Goal: Task Accomplishment & Management: Manage account settings

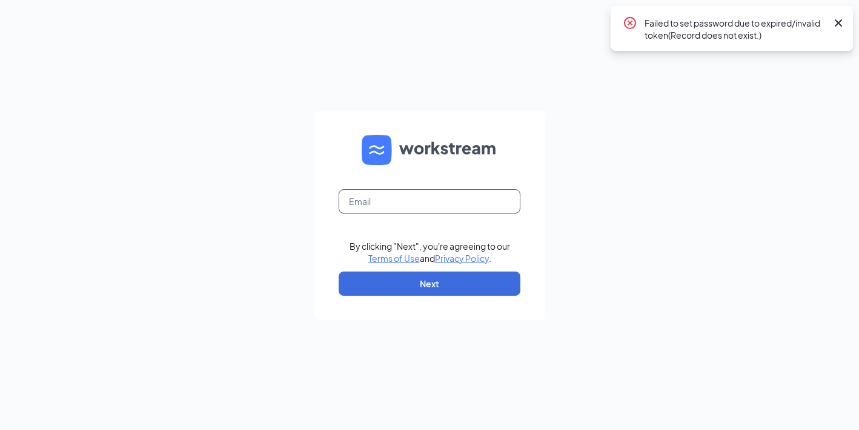
click at [466, 202] on input "text" at bounding box center [429, 202] width 182 height 24
type input "[EMAIL_ADDRESS][DOMAIN_NAME]"
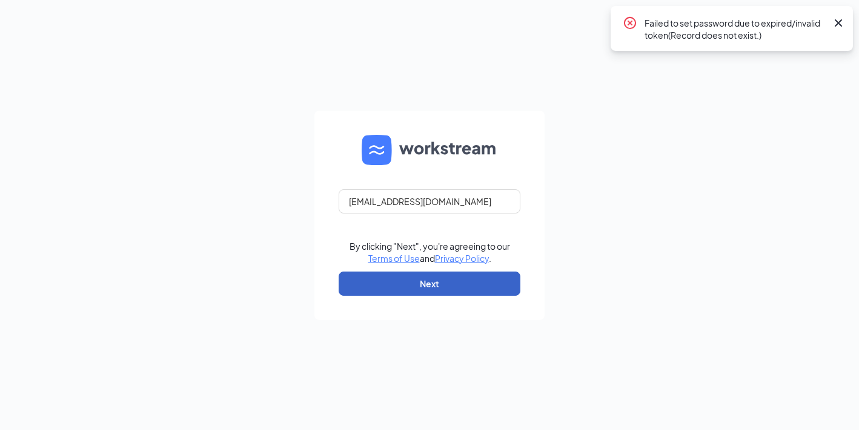
click at [461, 285] on button "Next" at bounding box center [429, 284] width 182 height 24
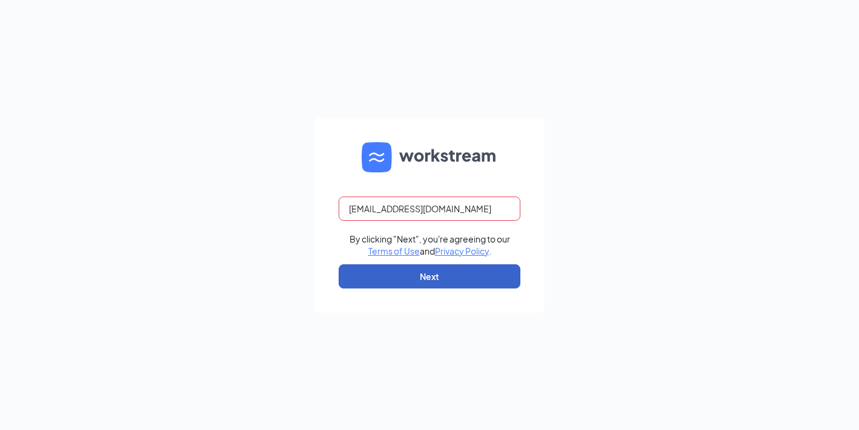
click at [473, 275] on button "Next" at bounding box center [429, 277] width 182 height 24
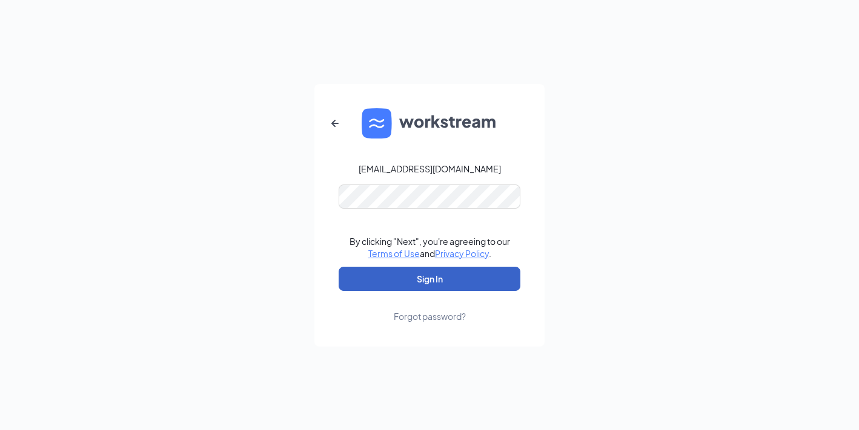
click at [470, 275] on button "Sign In" at bounding box center [429, 279] width 182 height 24
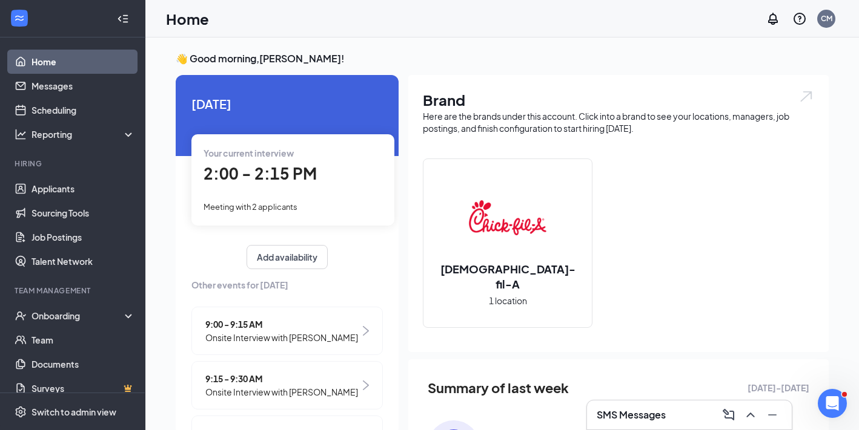
click at [470, 275] on h2 "[DEMOGRAPHIC_DATA]-fil-A" at bounding box center [507, 277] width 168 height 30
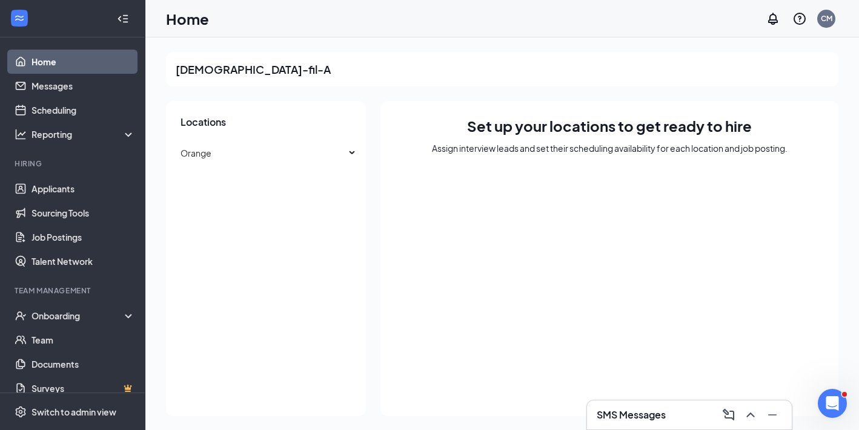
click at [57, 61] on link "Home" at bounding box center [83, 62] width 104 height 24
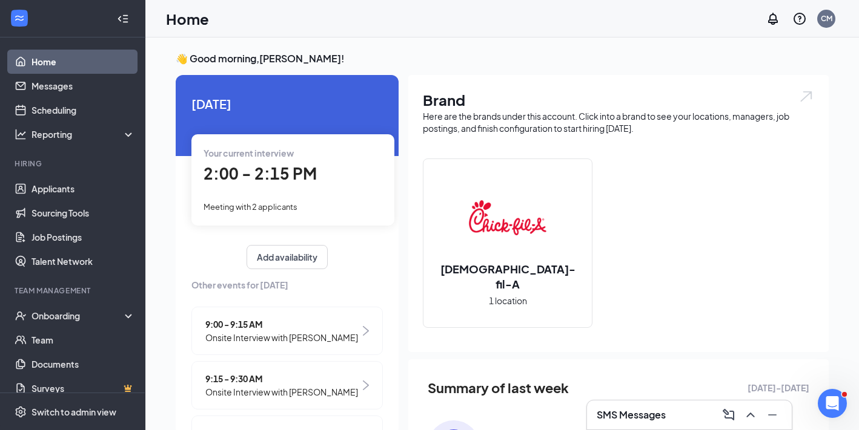
click at [323, 180] on div "2:00 - 2:15 PM" at bounding box center [292, 174] width 179 height 25
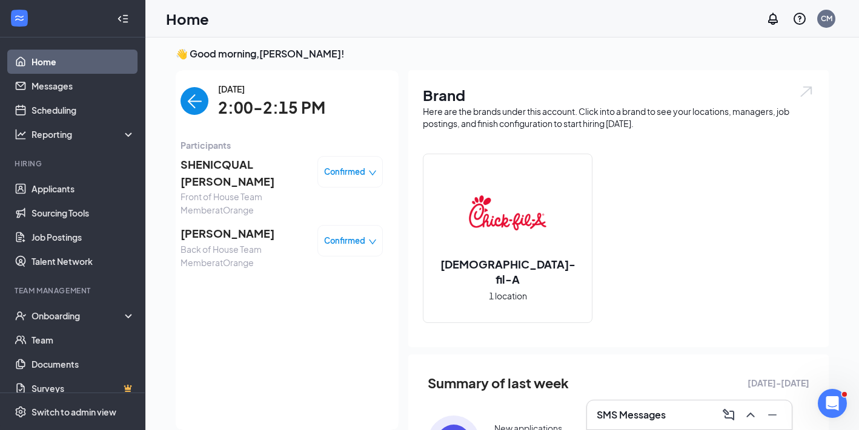
click at [192, 100] on img "back-button" at bounding box center [194, 101] width 28 height 28
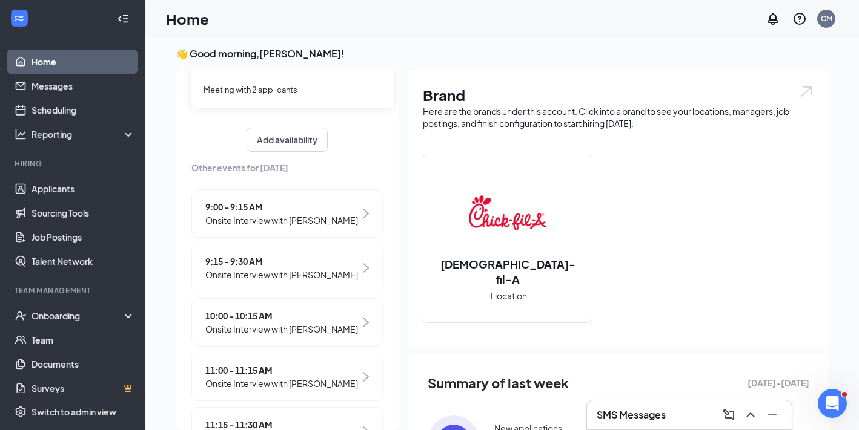
scroll to position [0, 0]
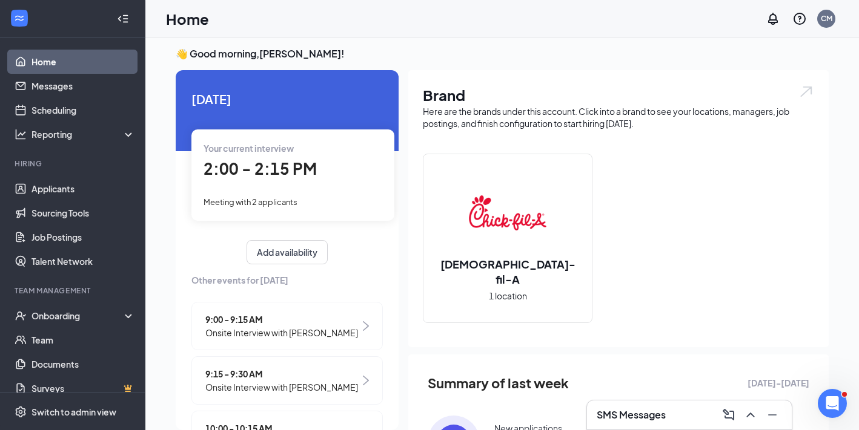
click at [332, 195] on div "Meeting with 2 applicants" at bounding box center [292, 201] width 179 height 13
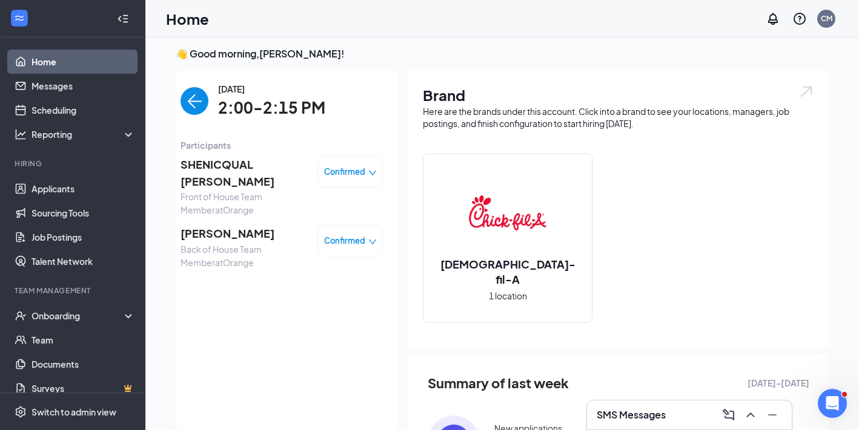
click at [190, 97] on img "back-button" at bounding box center [194, 101] width 28 height 28
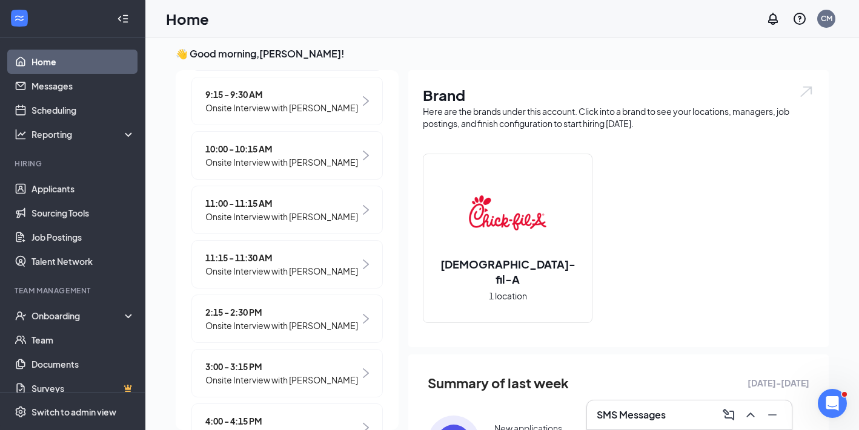
scroll to position [281, 0]
click at [318, 315] on span "2:15 - 2:30 PM" at bounding box center [281, 311] width 153 height 13
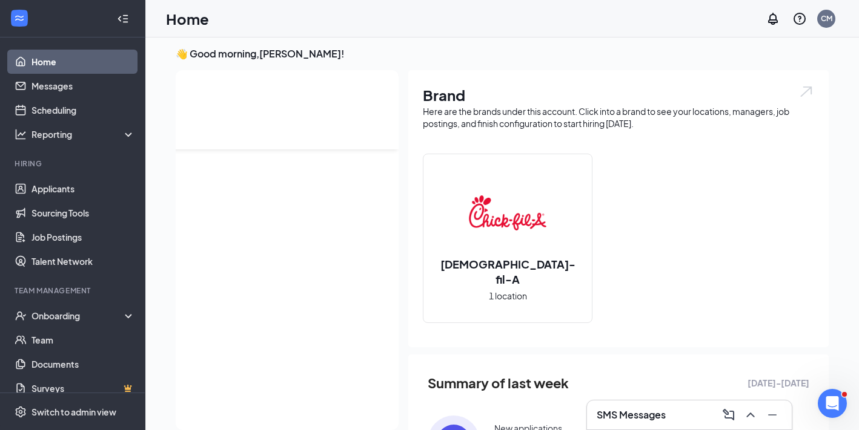
scroll to position [0, 0]
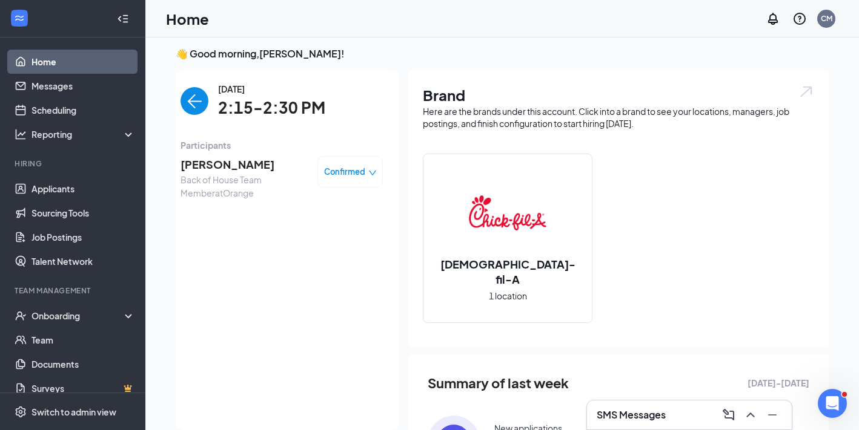
click at [225, 160] on span "[PERSON_NAME]" at bounding box center [243, 164] width 127 height 17
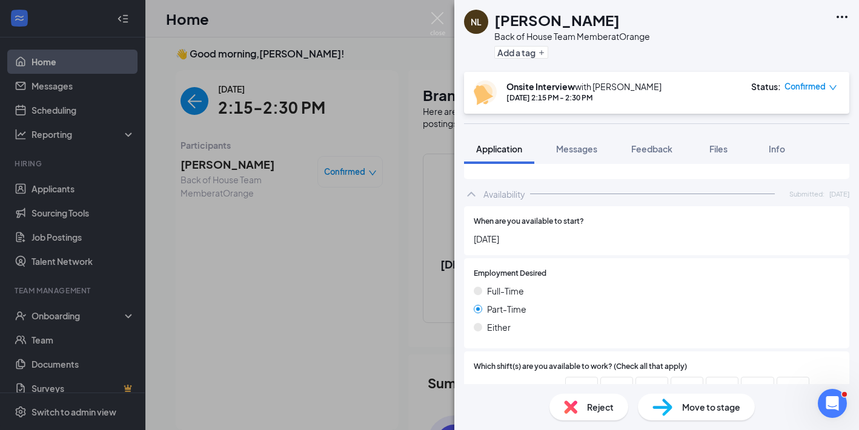
scroll to position [599, 0]
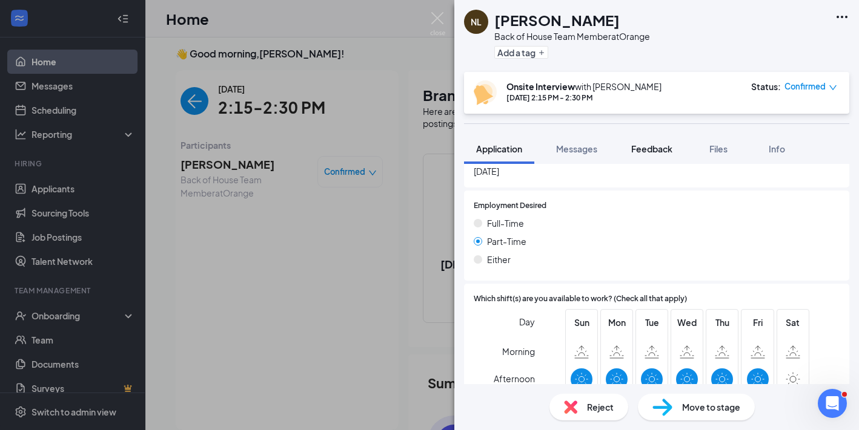
click at [656, 148] on span "Feedback" at bounding box center [651, 148] width 41 height 11
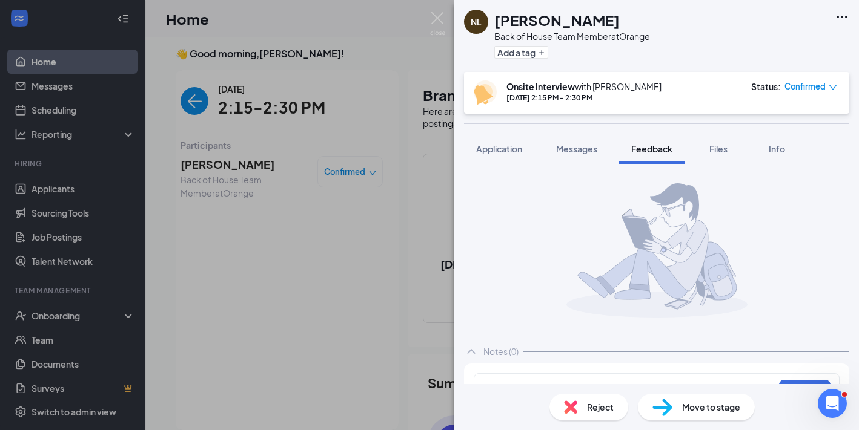
scroll to position [31, 0]
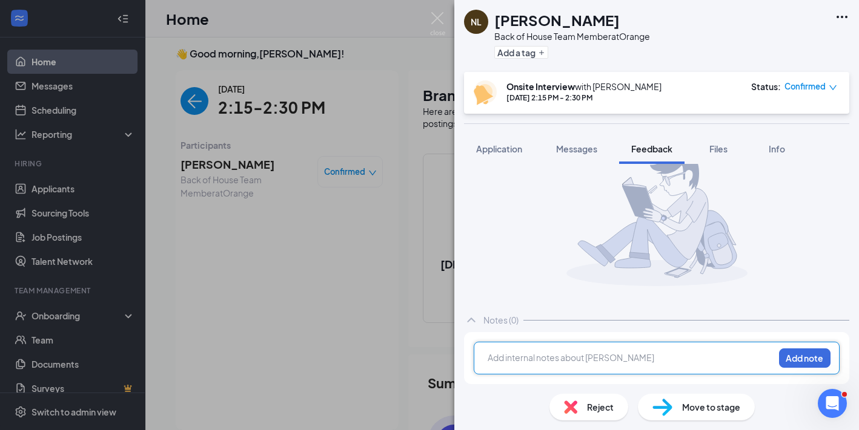
click at [636, 352] on div at bounding box center [630, 358] width 285 height 13
click at [811, 355] on button "Add note" at bounding box center [804, 358] width 51 height 19
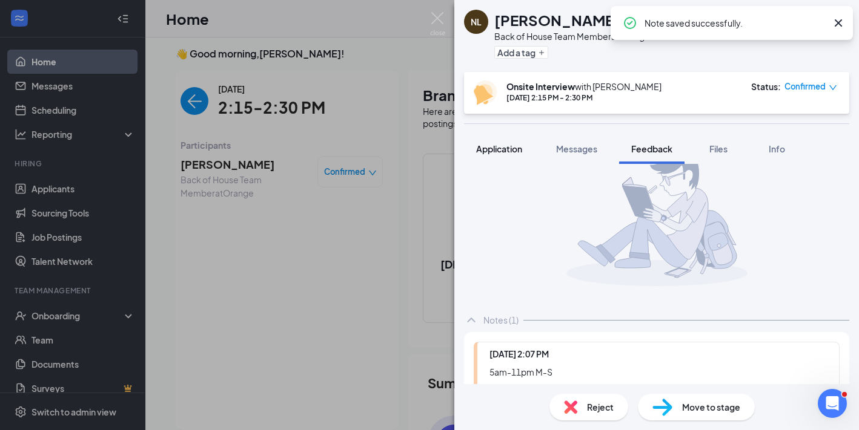
click at [521, 153] on span "Application" at bounding box center [499, 148] width 46 height 11
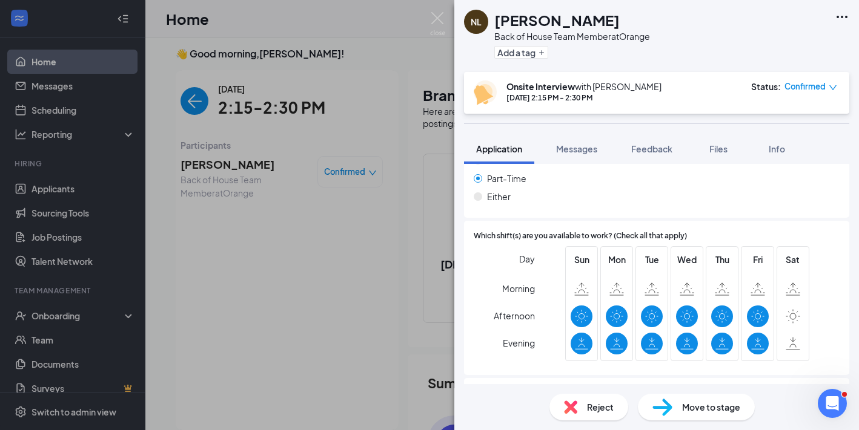
scroll to position [694, 0]
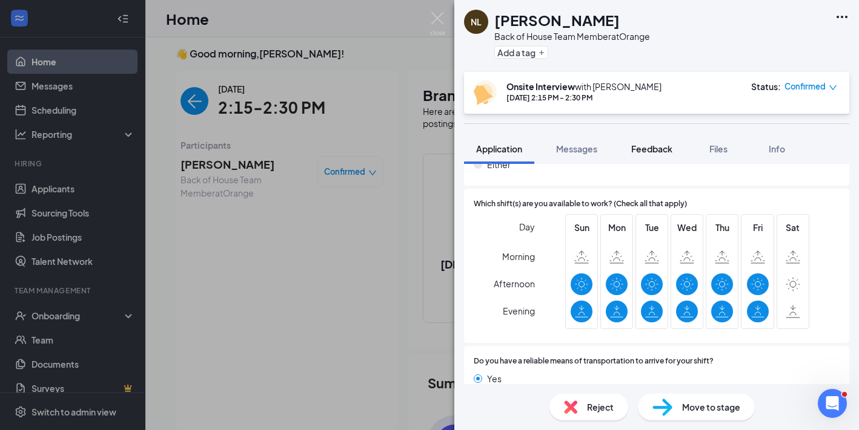
click at [653, 158] on button "Feedback" at bounding box center [651, 149] width 65 height 30
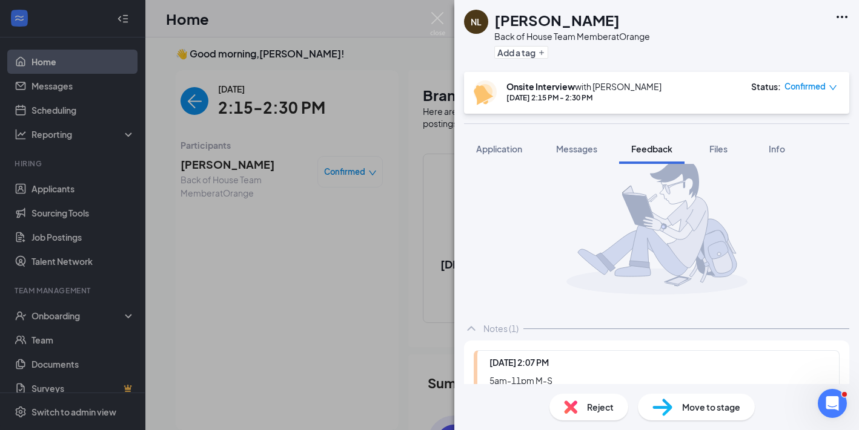
scroll to position [127, 0]
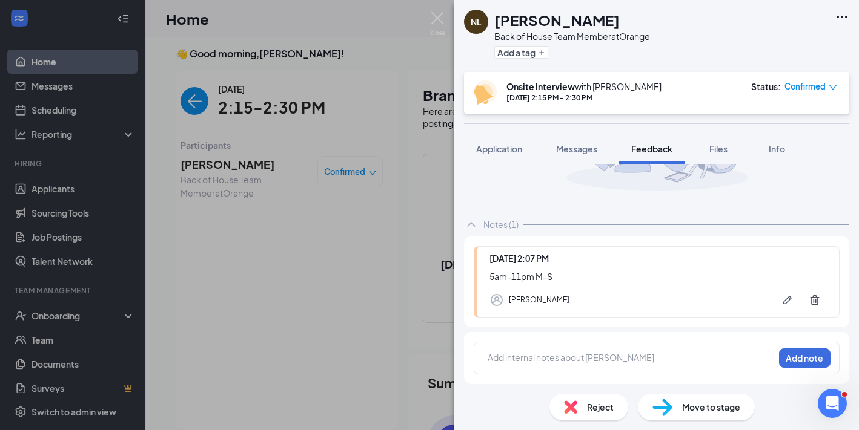
click at [640, 364] on div at bounding box center [630, 360] width 285 height 16
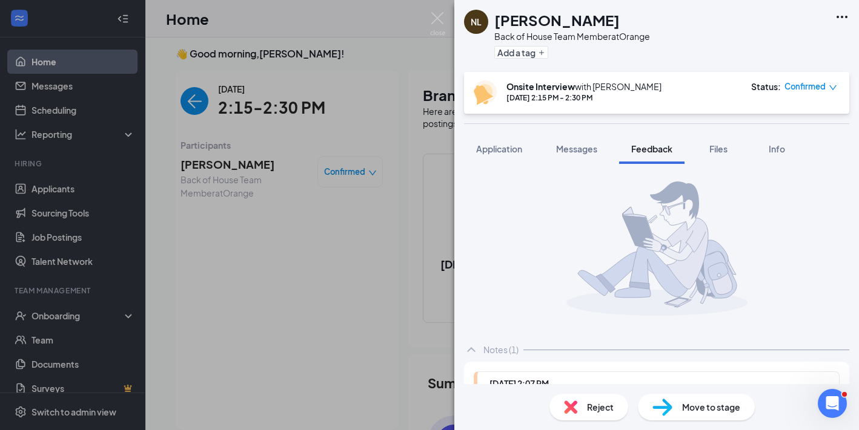
scroll to position [0, 0]
click at [431, 20] on img at bounding box center [437, 24] width 15 height 24
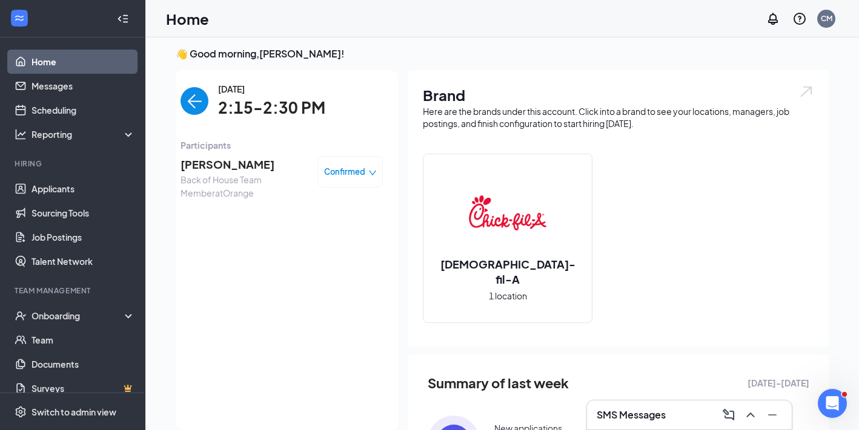
click at [209, 105] on div "[DATE] 2:15-2:30 PM" at bounding box center [281, 101] width 202 height 38
click at [188, 102] on img "back-button" at bounding box center [194, 101] width 28 height 28
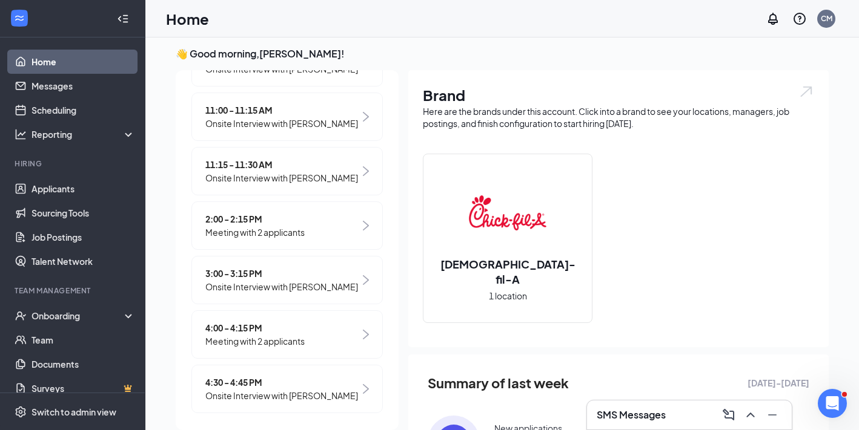
scroll to position [381, 0]
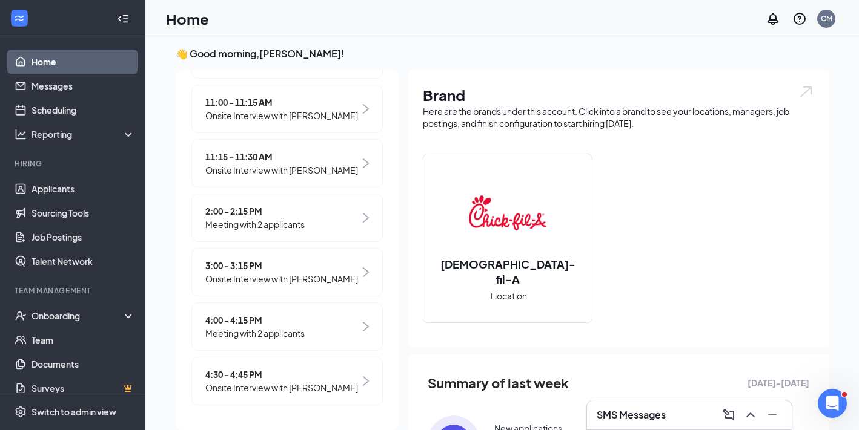
click at [318, 272] on span "Onsite Interview with [PERSON_NAME]" at bounding box center [281, 278] width 153 height 13
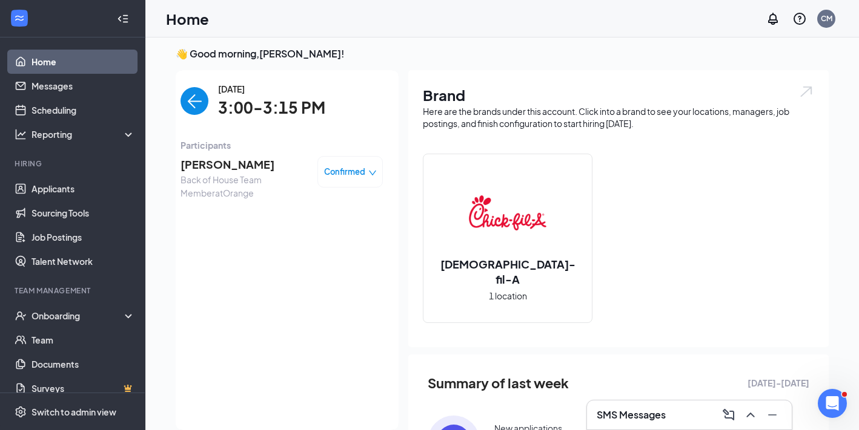
click at [216, 160] on span "[PERSON_NAME]" at bounding box center [243, 164] width 127 height 17
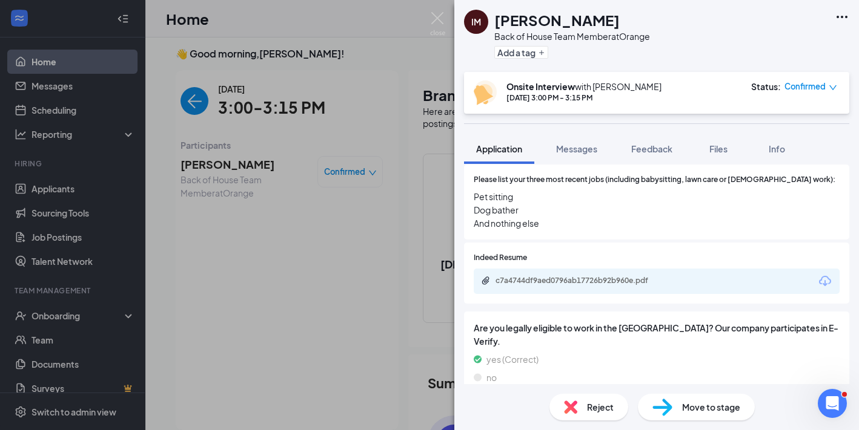
scroll to position [427, 0]
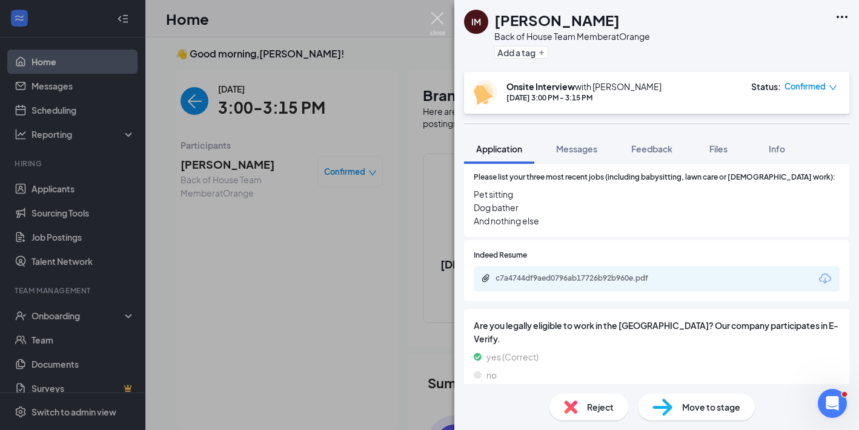
click at [441, 16] on img at bounding box center [437, 24] width 15 height 24
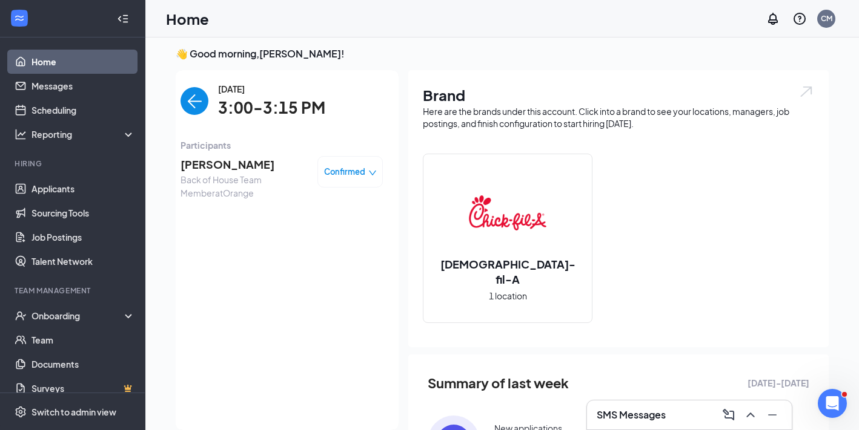
click at [196, 97] on img "back-button" at bounding box center [194, 101] width 28 height 28
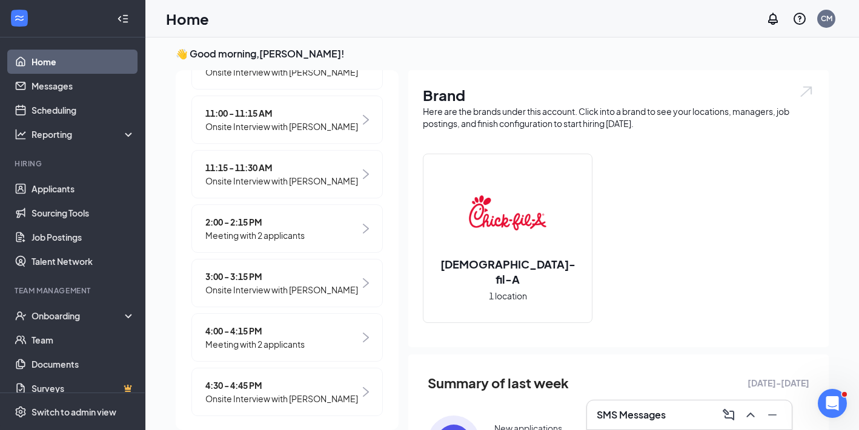
scroll to position [381, 0]
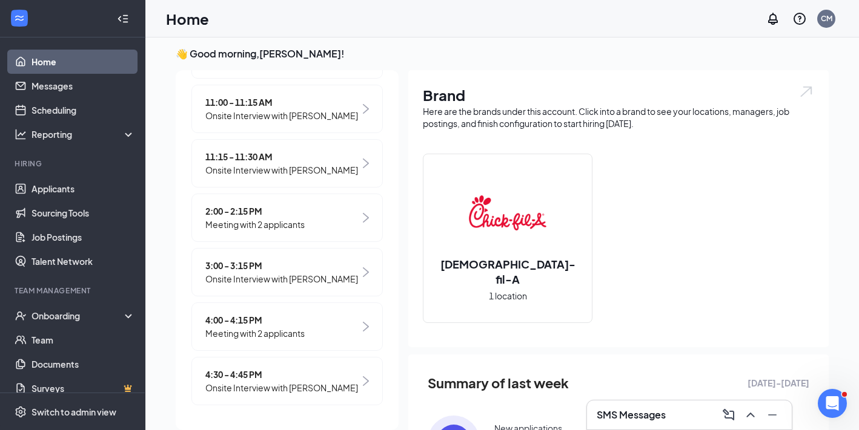
click at [303, 322] on span "4:00 - 4:15 PM" at bounding box center [254, 320] width 99 height 13
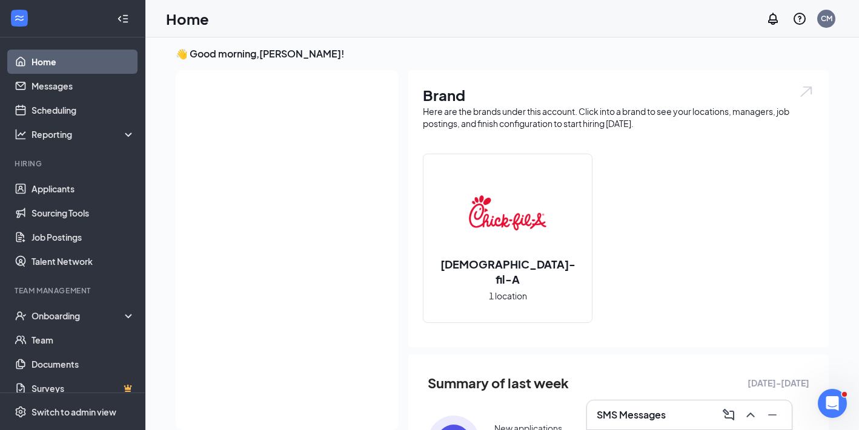
scroll to position [0, 0]
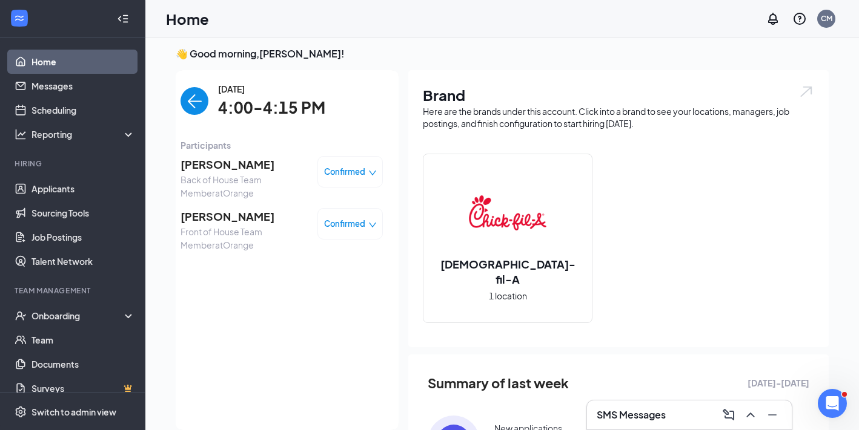
click at [222, 163] on span "[PERSON_NAME]" at bounding box center [243, 164] width 127 height 17
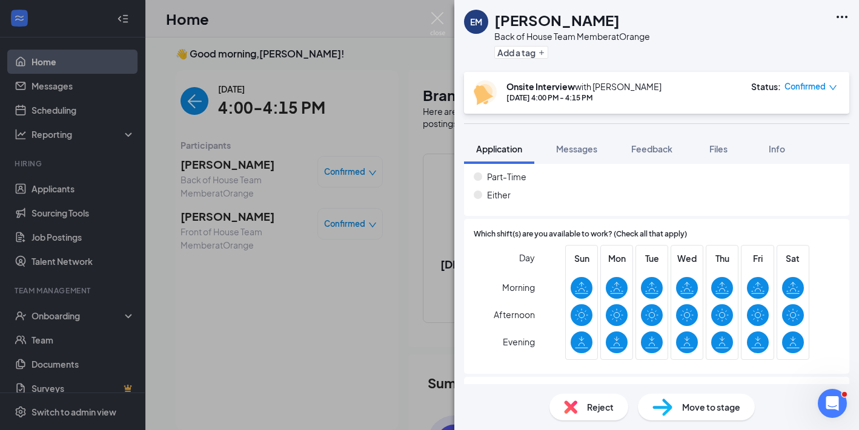
scroll to position [787, 0]
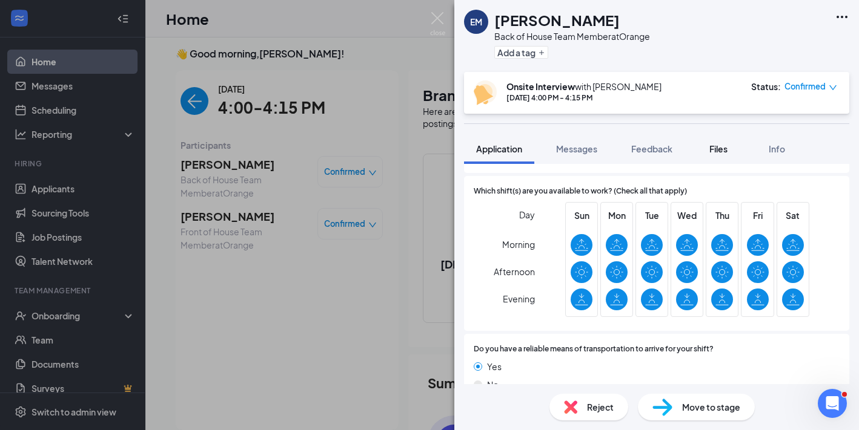
click at [722, 153] on span "Files" at bounding box center [718, 148] width 18 height 11
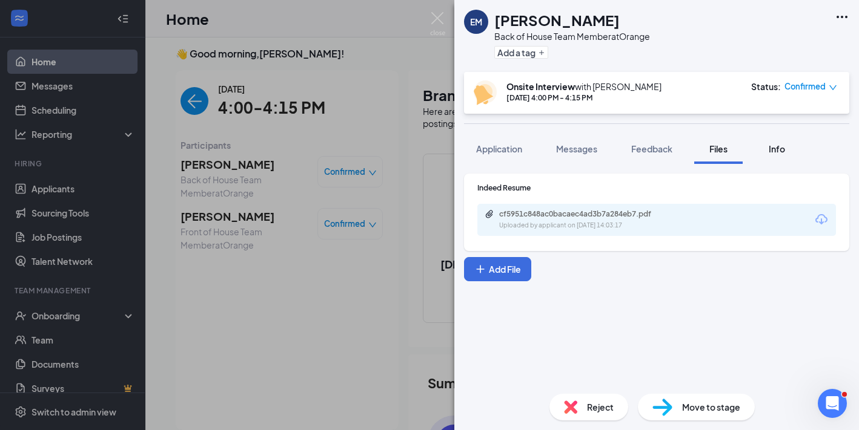
click at [775, 151] on span "Info" at bounding box center [776, 148] width 16 height 11
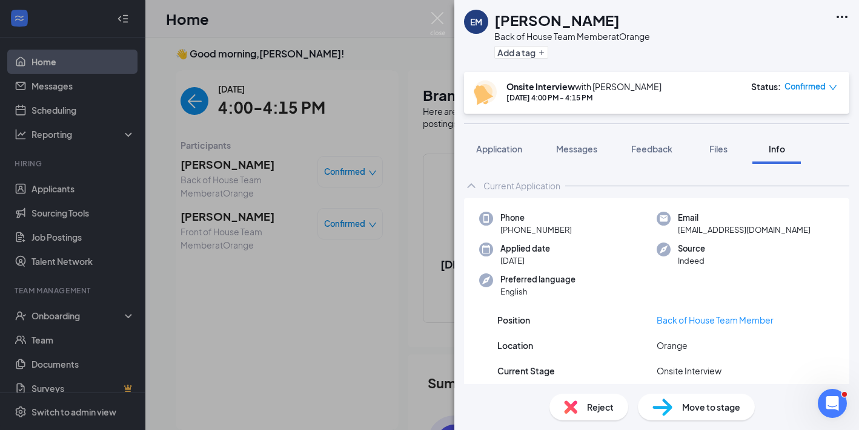
click at [546, 184] on div "Current Application" at bounding box center [521, 186] width 77 height 12
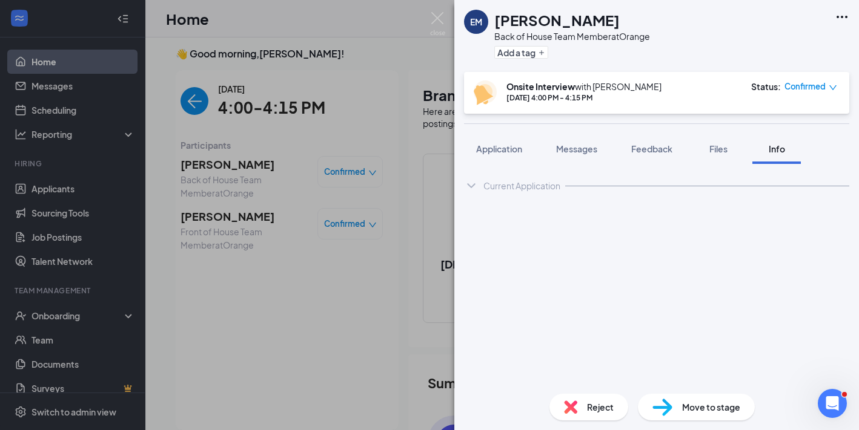
click at [428, 10] on div "EM [PERSON_NAME] Back of House Team Member at Orange Add a tag Onsite Interview…" at bounding box center [429, 215] width 859 height 430
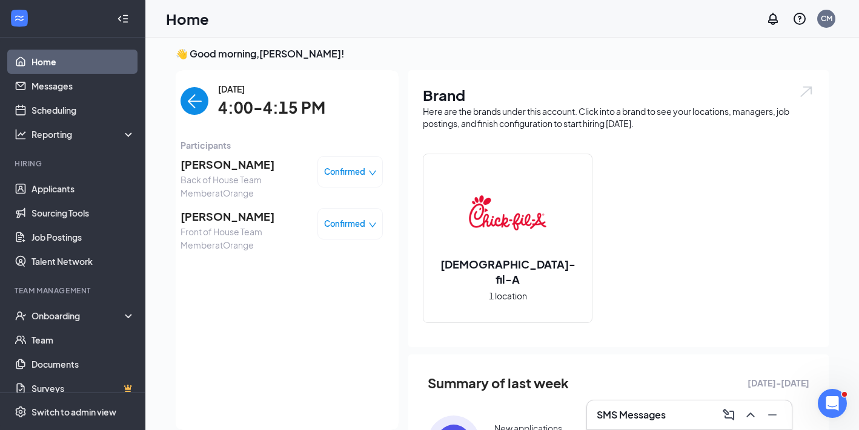
click at [225, 219] on span "[PERSON_NAME]" at bounding box center [243, 216] width 127 height 17
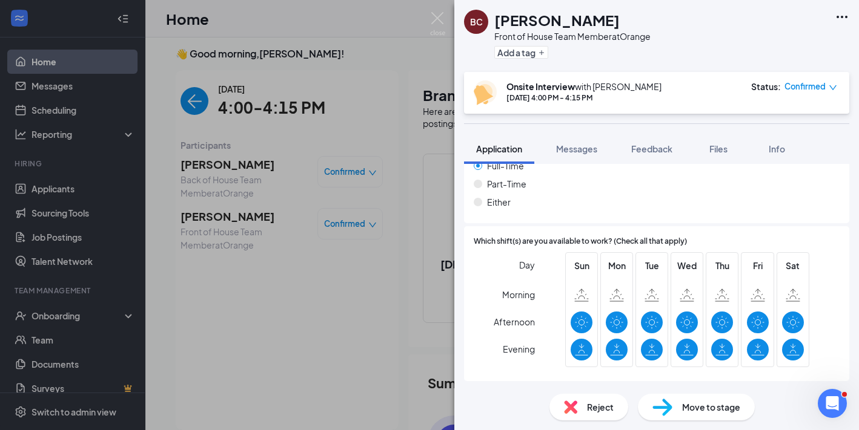
scroll to position [835, 0]
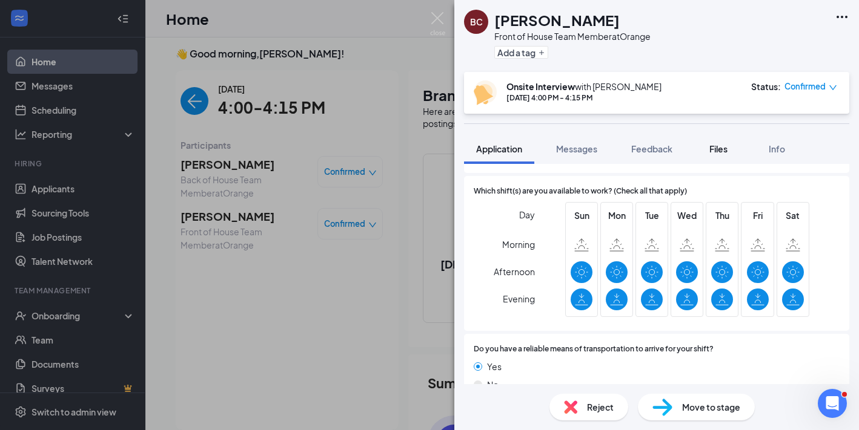
click at [712, 149] on span "Files" at bounding box center [718, 148] width 18 height 11
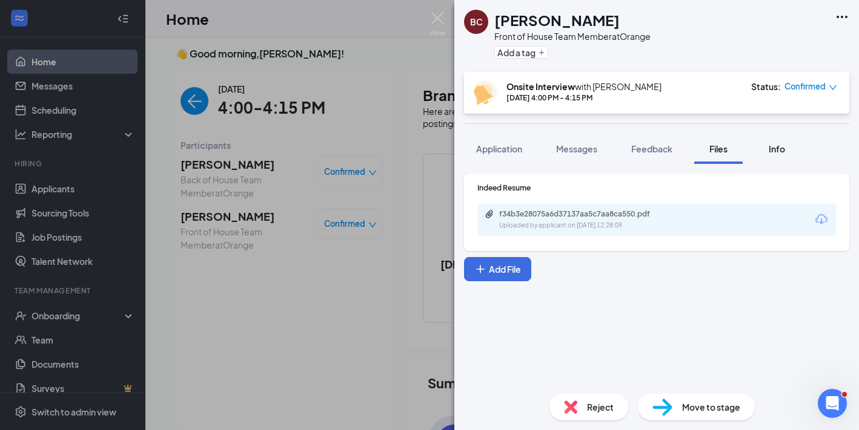
click at [768, 157] on button "Info" at bounding box center [776, 149] width 48 height 30
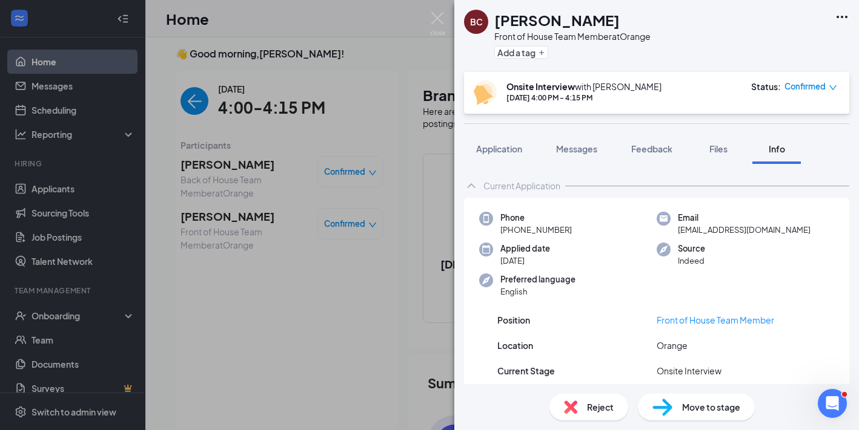
scroll to position [121, 0]
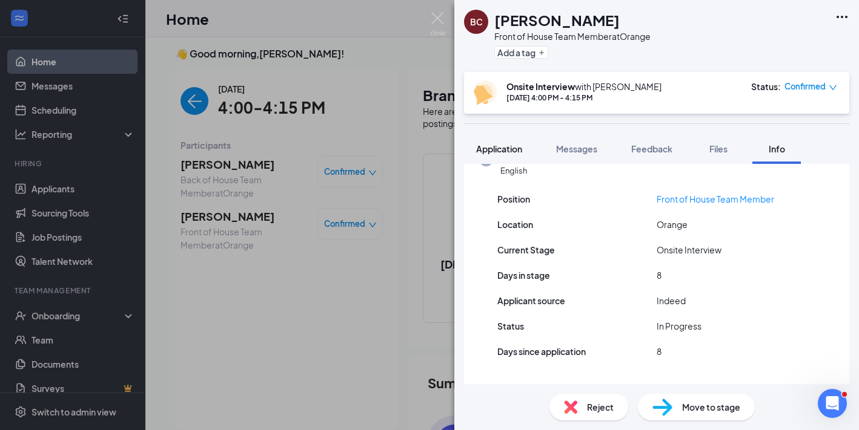
click at [509, 155] on button "Application" at bounding box center [499, 149] width 70 height 30
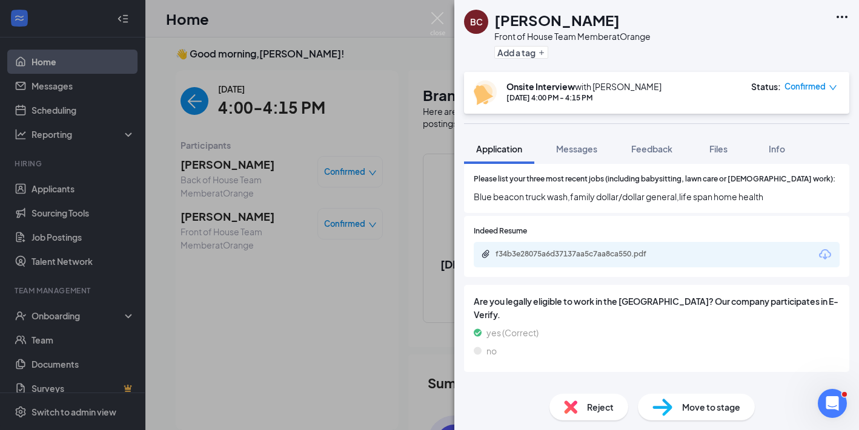
scroll to position [464, 0]
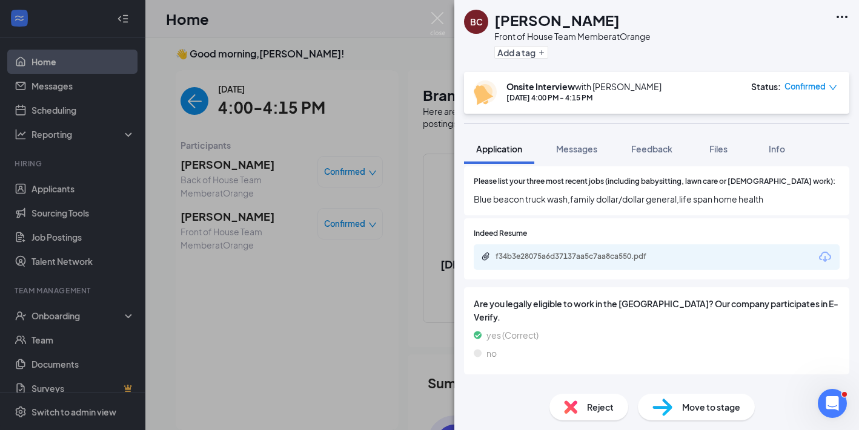
click at [449, 26] on div "BC [PERSON_NAME] Front of House Team Member at Orange Add a tag Onsite Intervie…" at bounding box center [429, 215] width 859 height 430
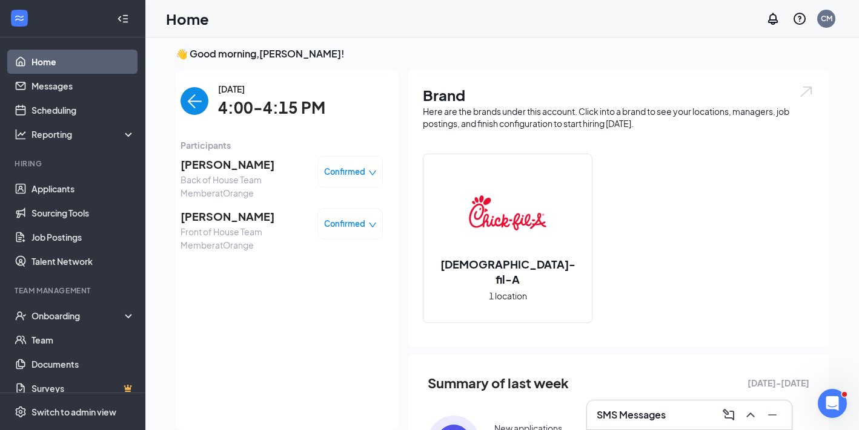
click at [196, 94] on img "back-button" at bounding box center [194, 101] width 28 height 28
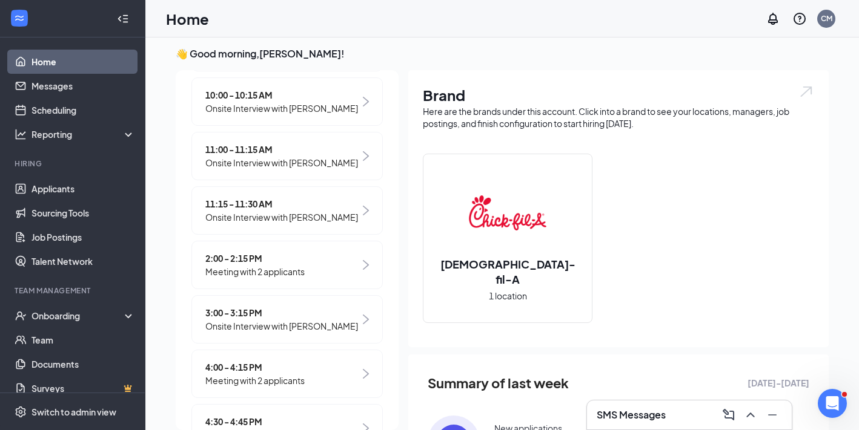
scroll to position [381, 0]
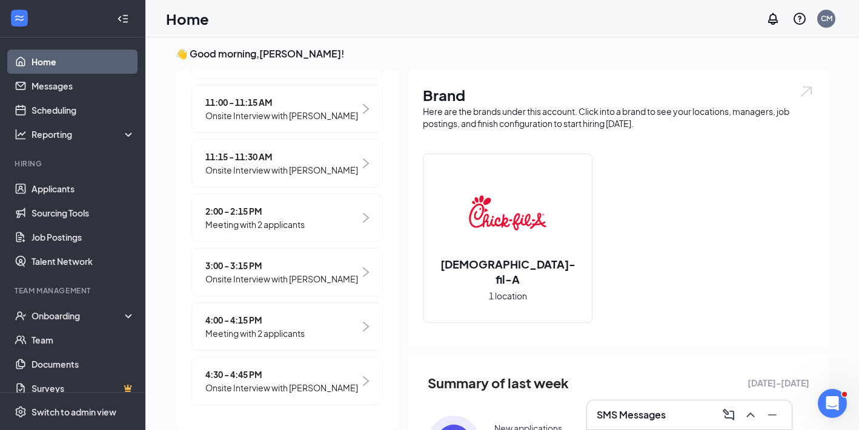
click at [312, 377] on span "4:30 - 4:45 PM" at bounding box center [281, 374] width 153 height 13
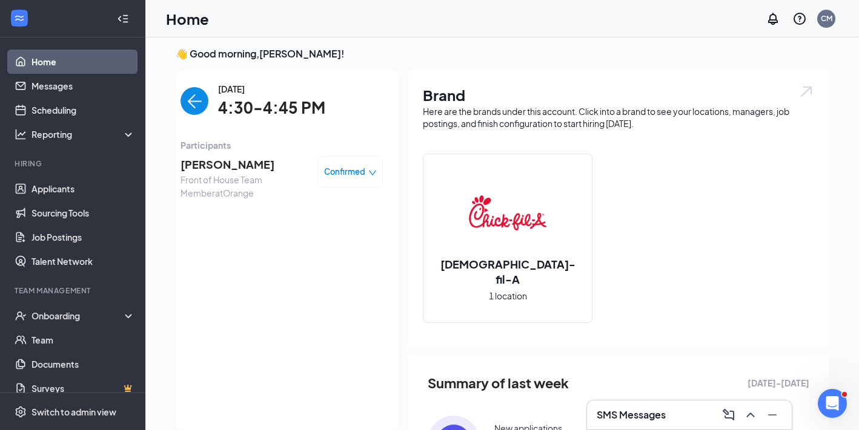
click at [242, 167] on span "[PERSON_NAME]" at bounding box center [243, 164] width 127 height 17
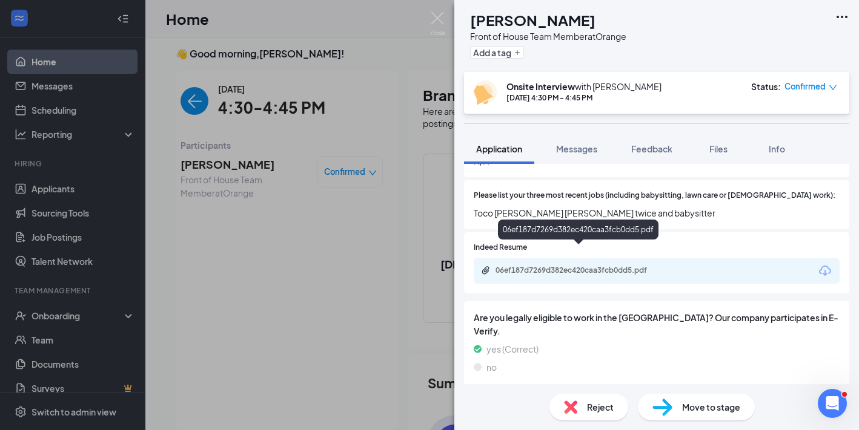
scroll to position [490, 0]
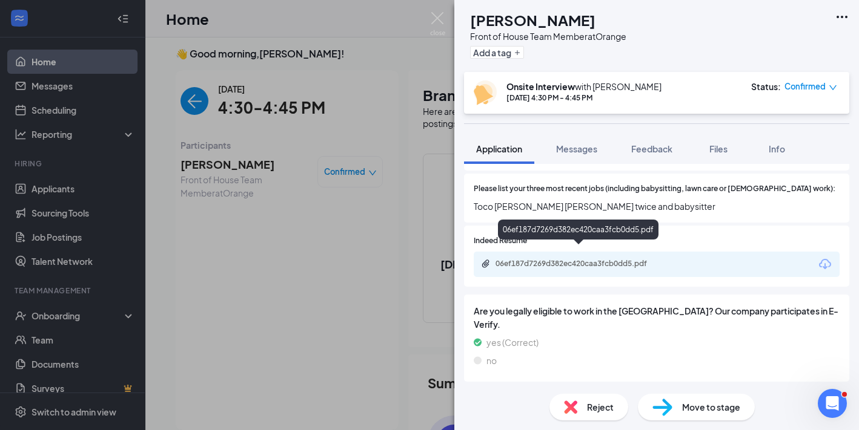
click at [627, 259] on div "06ef187d7269d382ec420caa3fcb0dd5.pdf" at bounding box center [579, 265] width 196 height 12
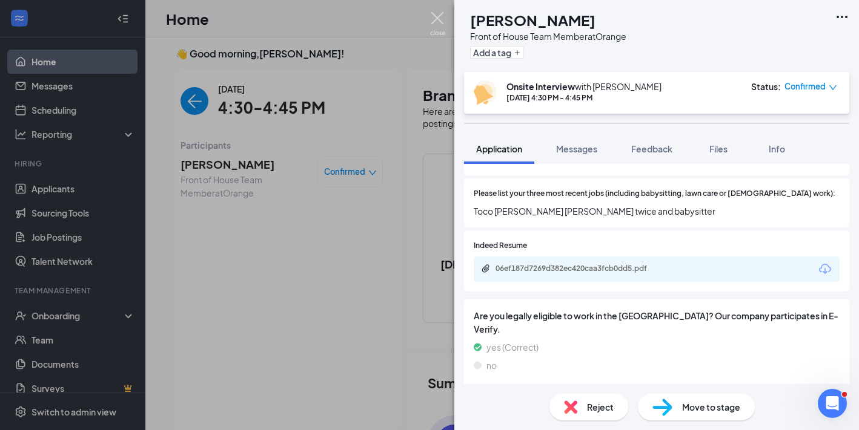
click at [441, 16] on img at bounding box center [437, 24] width 15 height 24
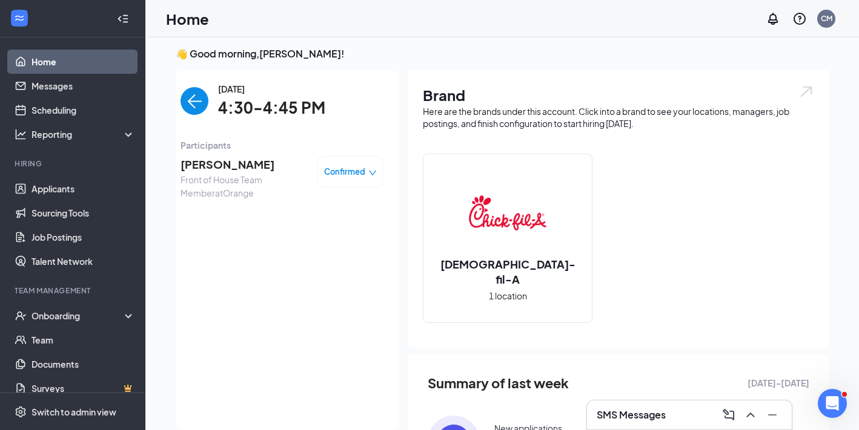
scroll to position [31, 0]
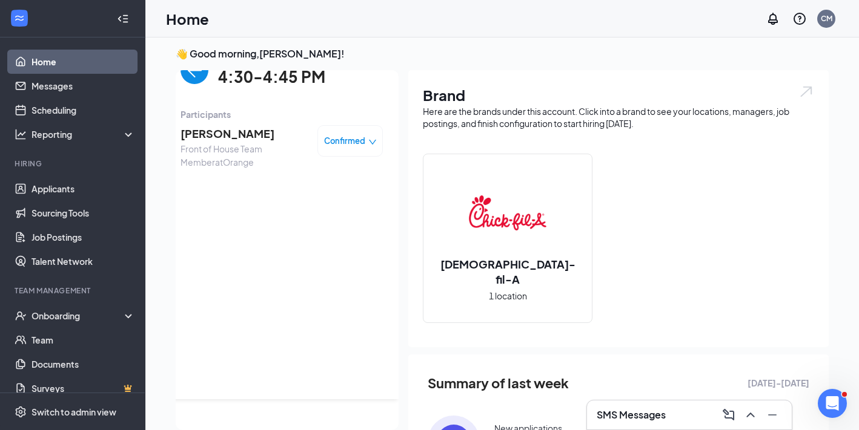
click at [189, 80] on img "back-button" at bounding box center [194, 70] width 28 height 28
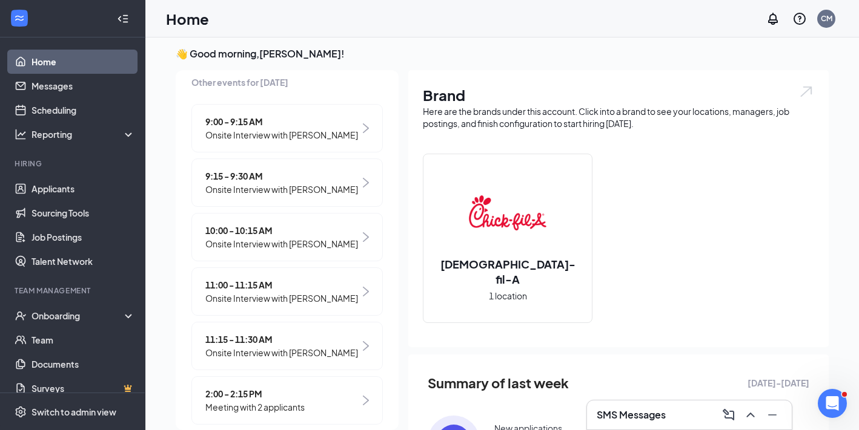
scroll to position [0, 0]
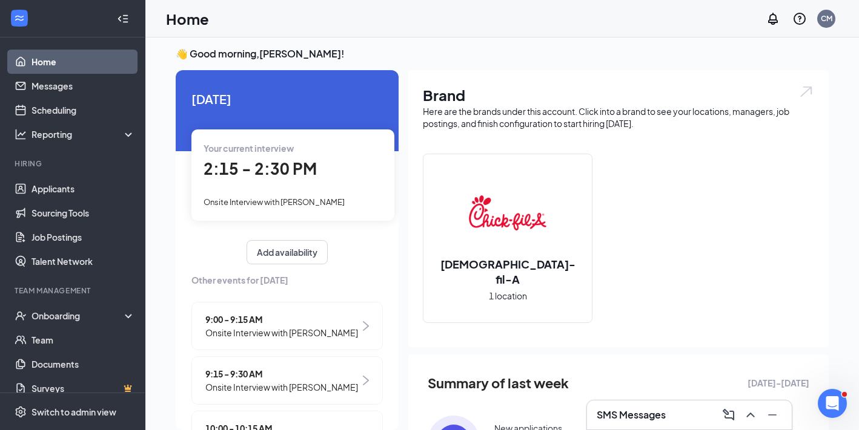
click at [74, 64] on link "Home" at bounding box center [83, 62] width 104 height 24
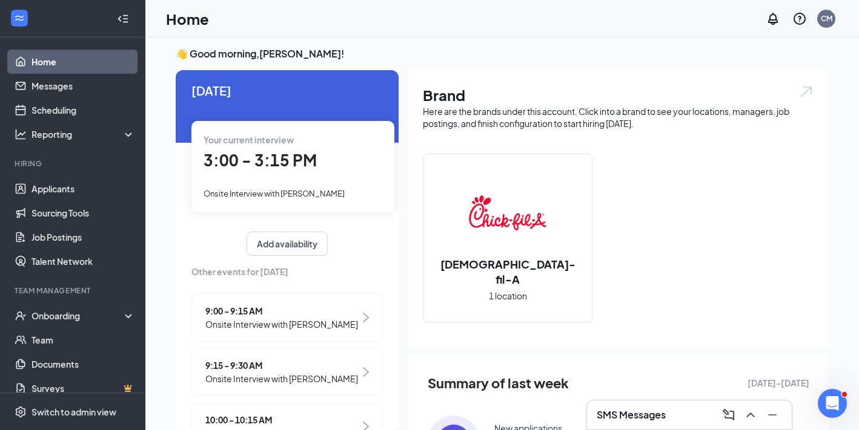
click at [320, 166] on div "3:00 - 3:15 PM" at bounding box center [292, 160] width 179 height 25
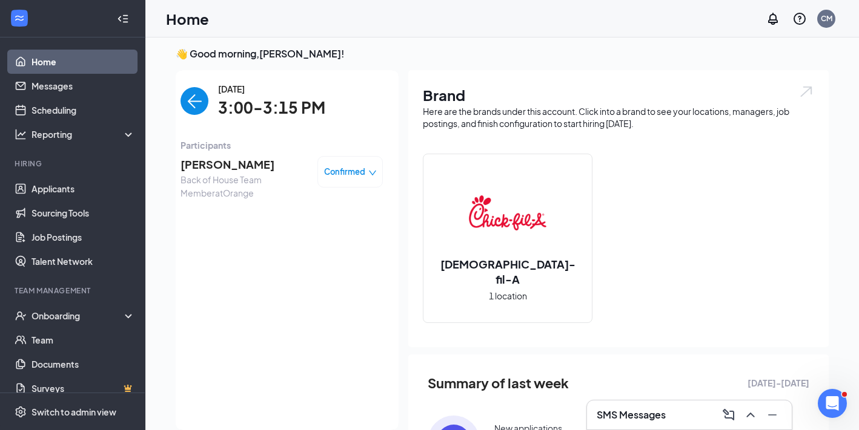
click at [220, 176] on span "Back of House Team Member at [GEOGRAPHIC_DATA]" at bounding box center [243, 186] width 127 height 27
click at [213, 160] on span "[PERSON_NAME]" at bounding box center [243, 164] width 127 height 17
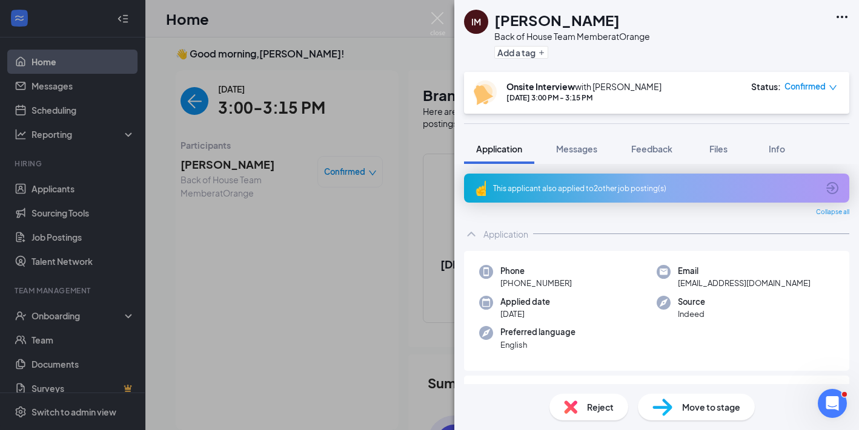
click at [647, 194] on div "This applicant also applied to 2 other job posting(s)" at bounding box center [656, 188] width 385 height 29
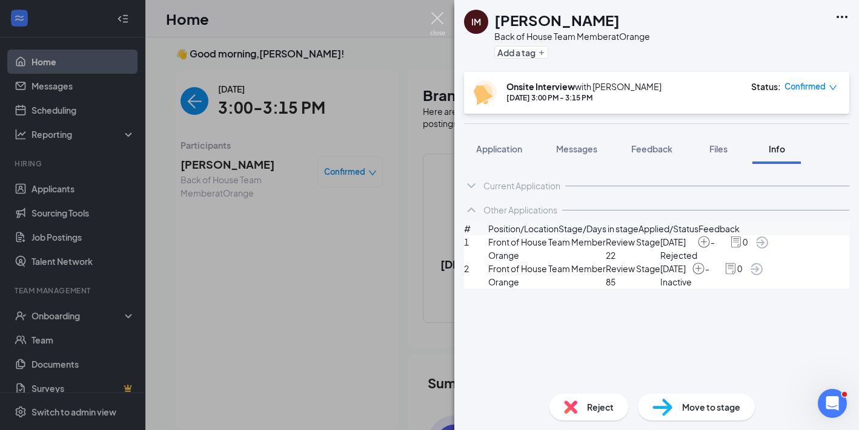
click at [438, 22] on img at bounding box center [437, 24] width 15 height 24
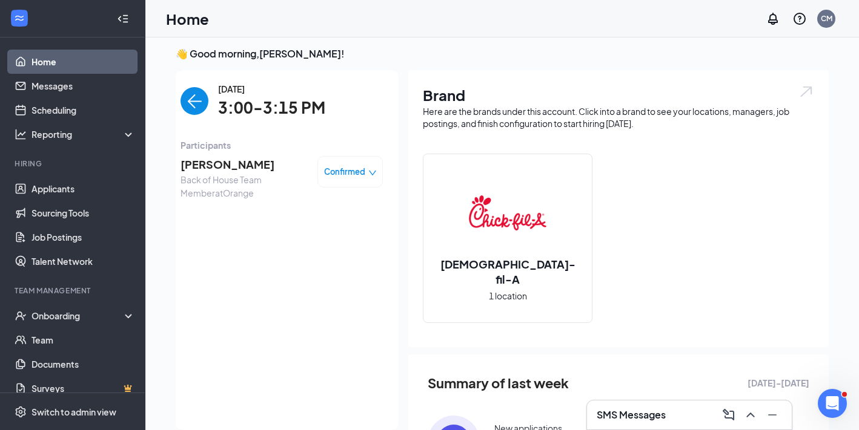
click at [194, 94] on img "back-button" at bounding box center [194, 101] width 28 height 28
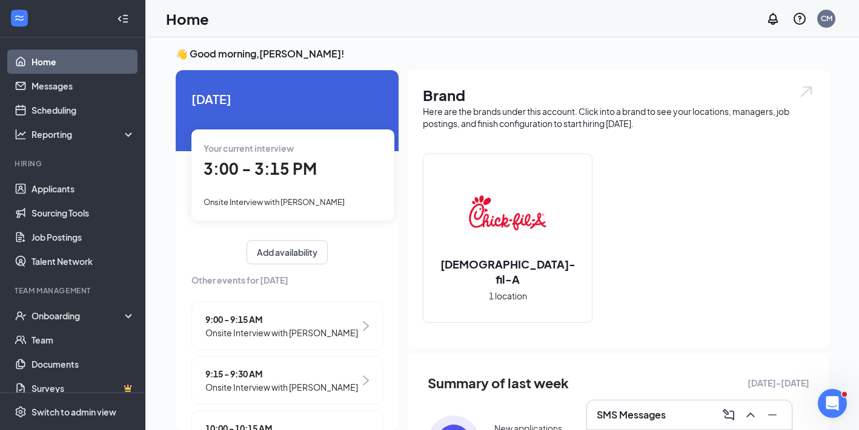
click at [331, 170] on div "3:00 - 3:15 PM" at bounding box center [292, 169] width 179 height 25
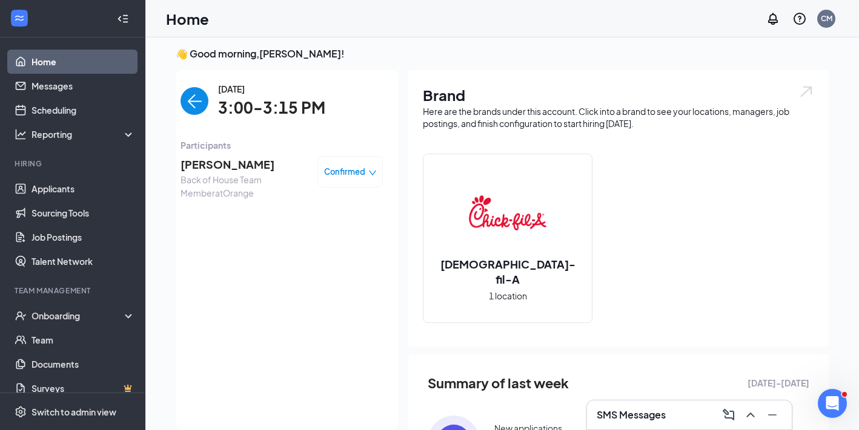
click at [198, 170] on span "[PERSON_NAME]" at bounding box center [243, 164] width 127 height 17
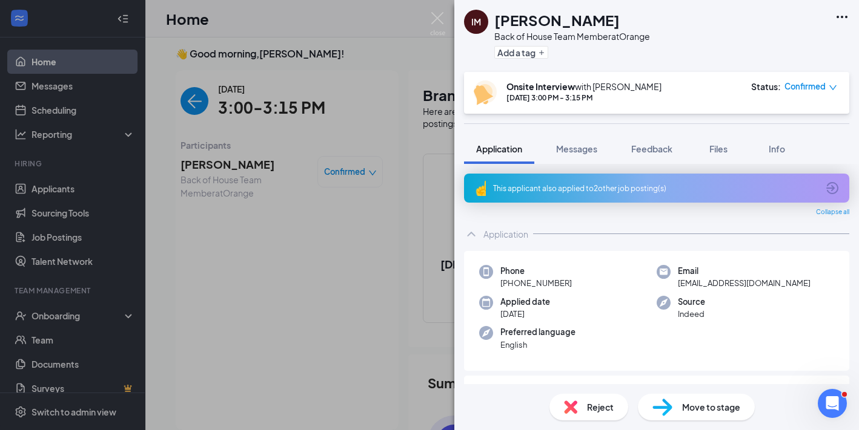
click at [607, 191] on div "This applicant also applied to 2 other job posting(s)" at bounding box center [655, 188] width 325 height 10
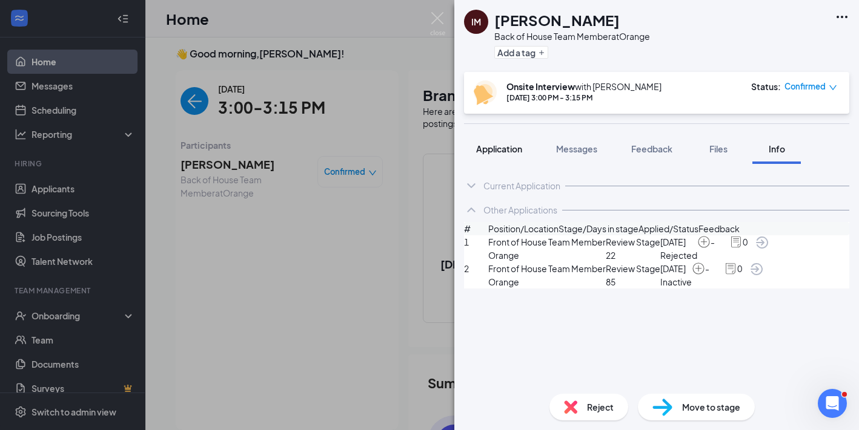
click at [518, 159] on button "Application" at bounding box center [499, 149] width 70 height 30
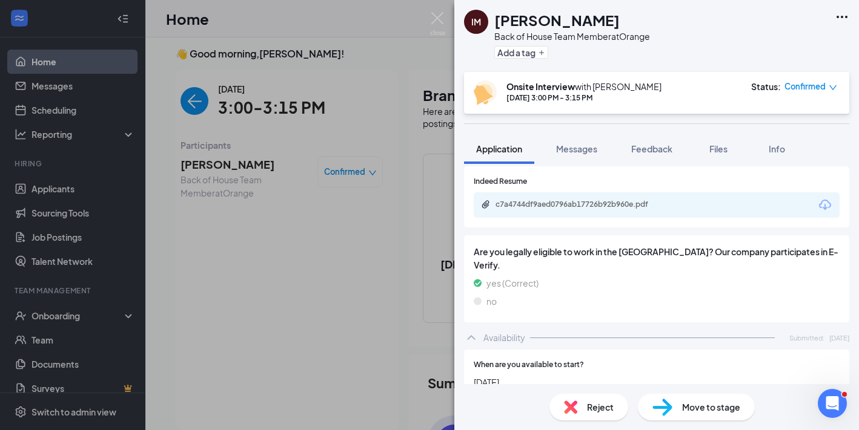
scroll to position [500, 0]
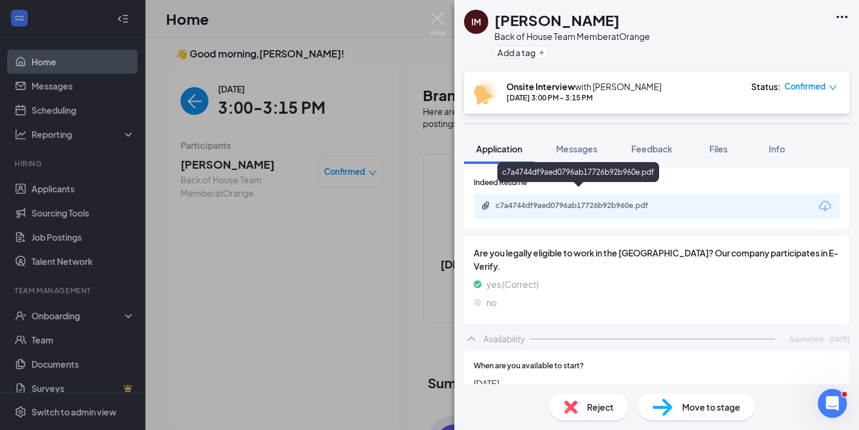
click at [567, 201] on div "c7a4744df9aed0796ab17726b92b960e.pdf" at bounding box center [580, 206] width 170 height 10
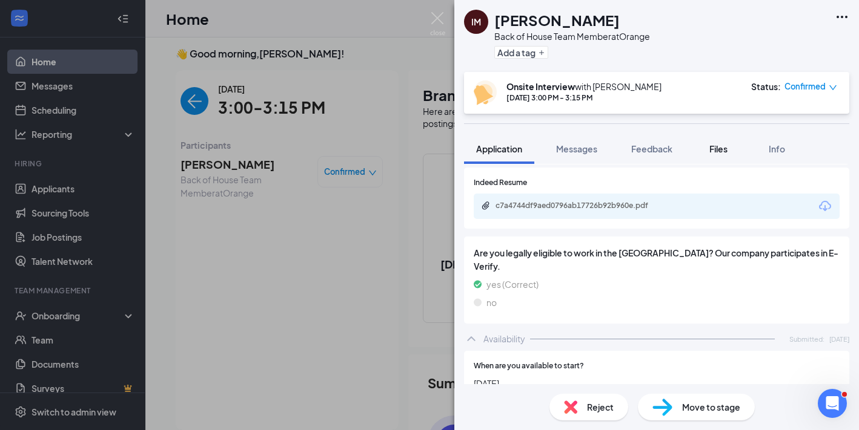
click at [717, 150] on span "Files" at bounding box center [718, 148] width 18 height 11
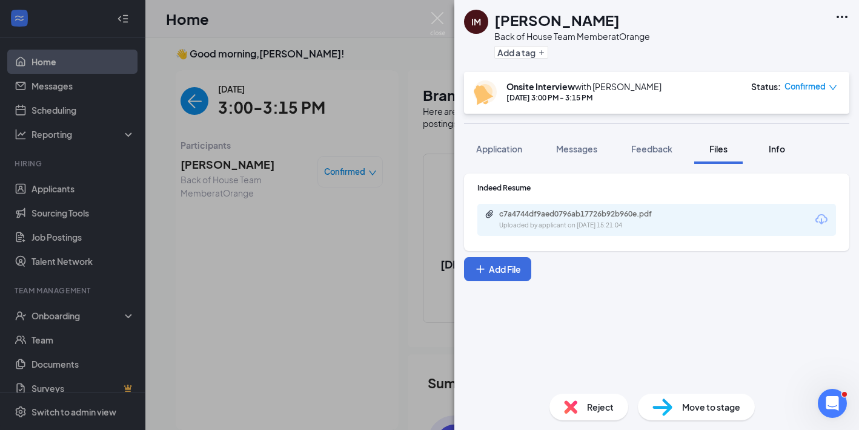
click at [779, 160] on button "Info" at bounding box center [776, 149] width 48 height 30
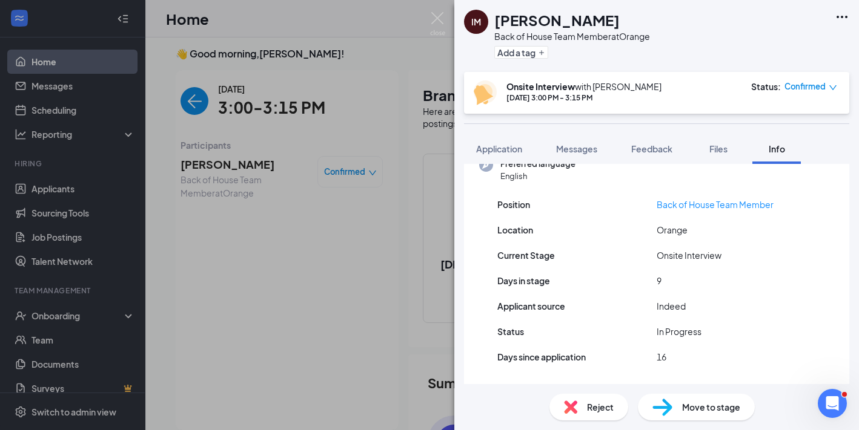
scroll to position [145, 0]
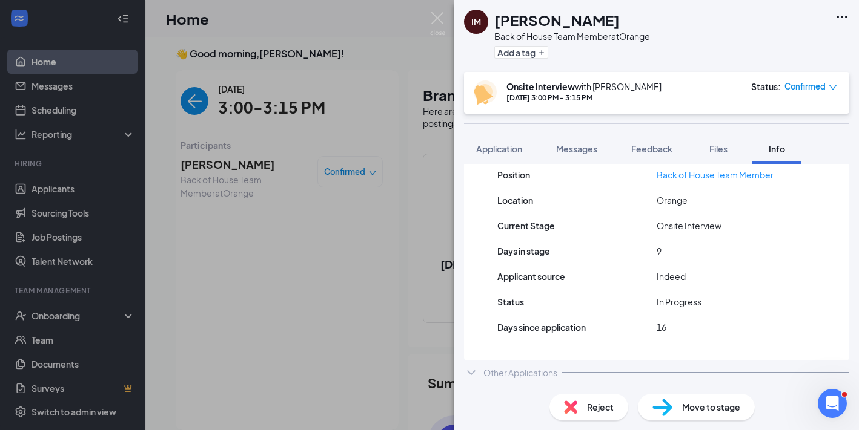
click at [517, 369] on div "Other Applications" at bounding box center [520, 373] width 74 height 12
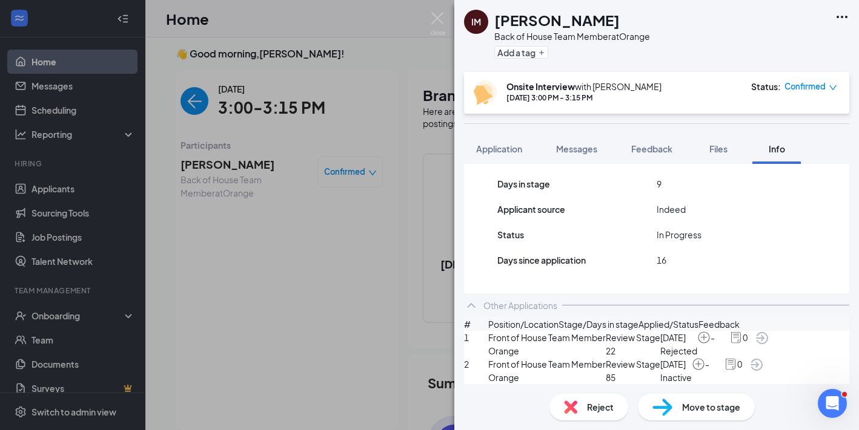
scroll to position [262, 0]
click at [508, 143] on div "Application" at bounding box center [499, 149] width 46 height 12
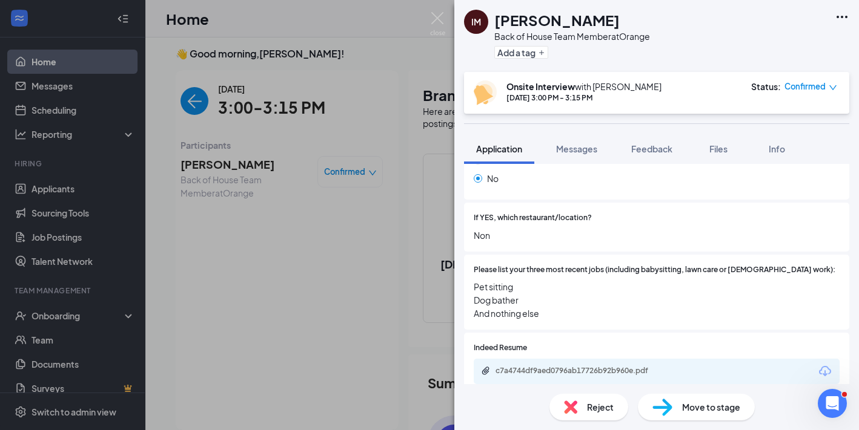
scroll to position [337, 0]
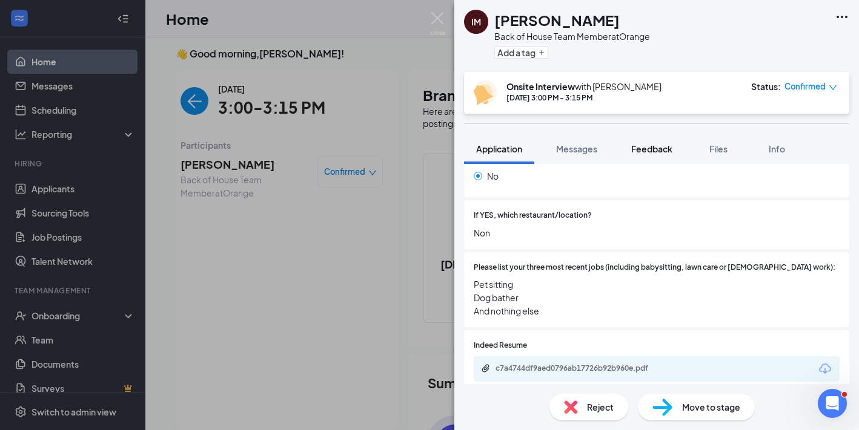
click at [653, 153] on span "Feedback" at bounding box center [651, 148] width 41 height 11
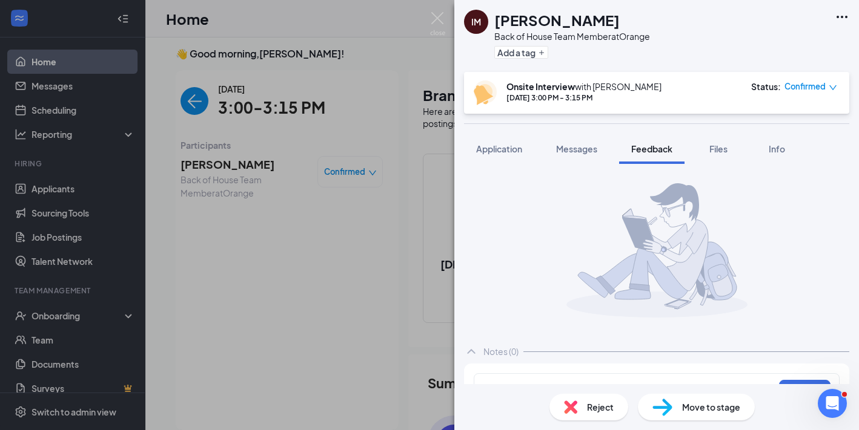
scroll to position [31, 0]
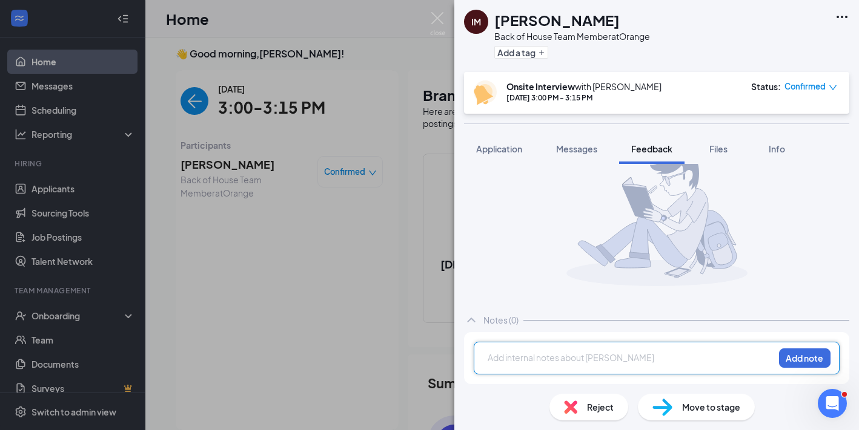
click at [638, 358] on div at bounding box center [630, 358] width 285 height 13
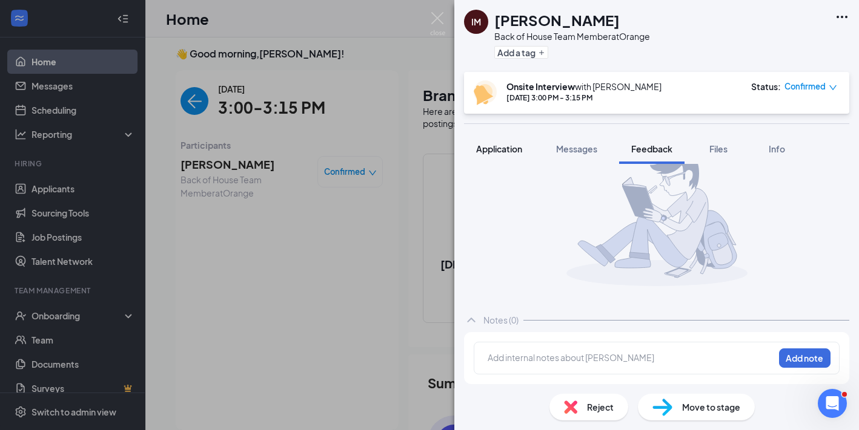
click at [503, 145] on span "Application" at bounding box center [499, 148] width 46 height 11
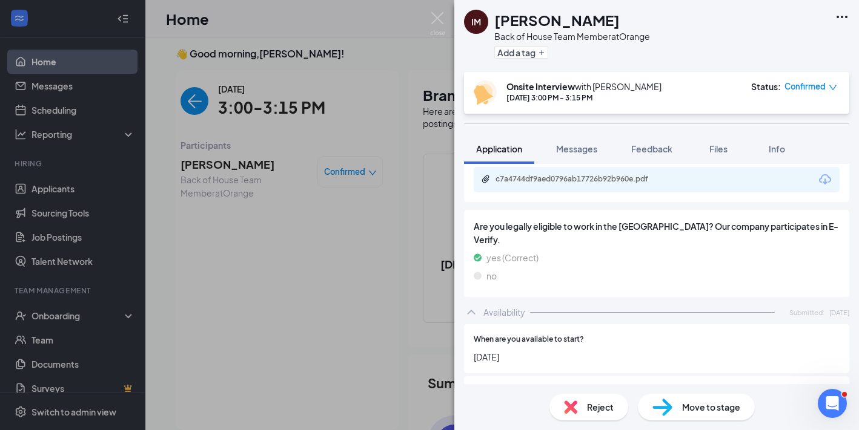
scroll to position [496, 0]
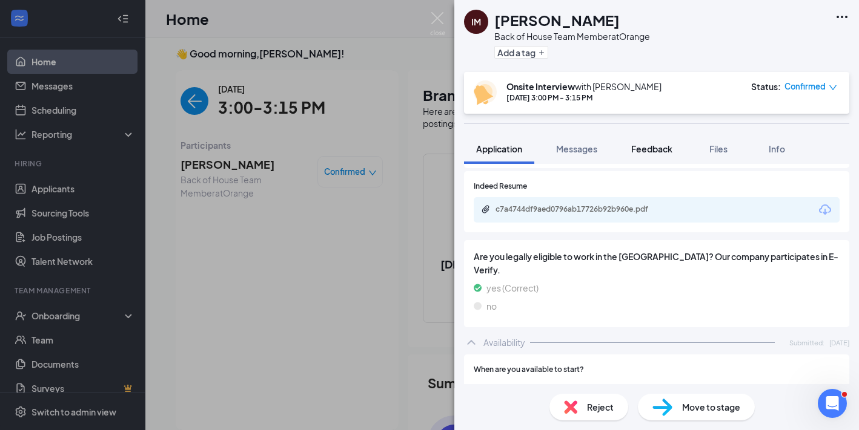
click at [658, 157] on button "Feedback" at bounding box center [651, 149] width 65 height 30
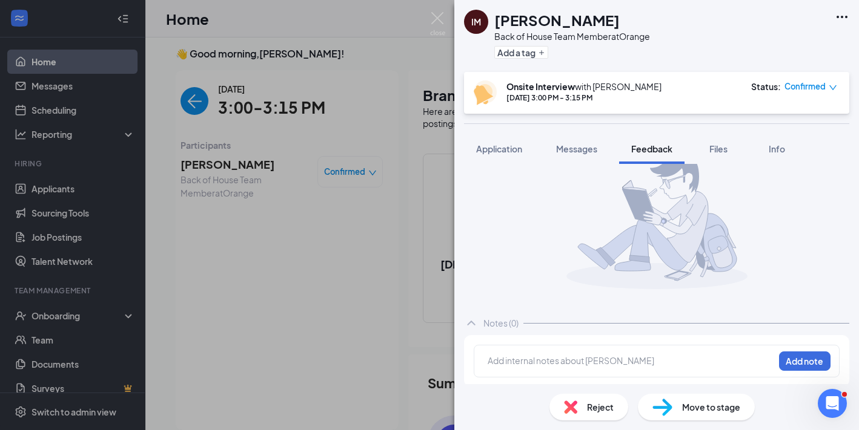
scroll to position [31, 0]
click at [624, 359] on div at bounding box center [630, 358] width 285 height 13
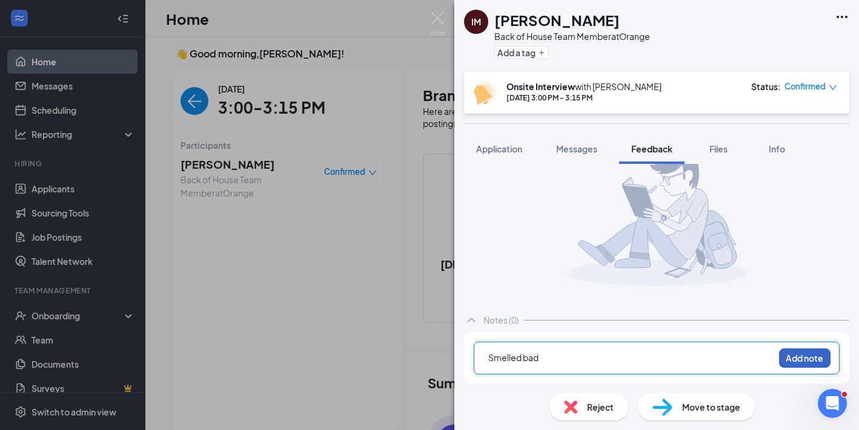
click at [803, 356] on button "Add note" at bounding box center [804, 358] width 51 height 19
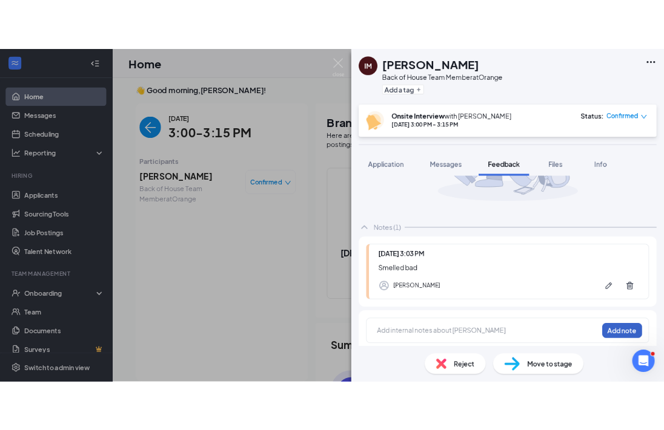
scroll to position [127, 0]
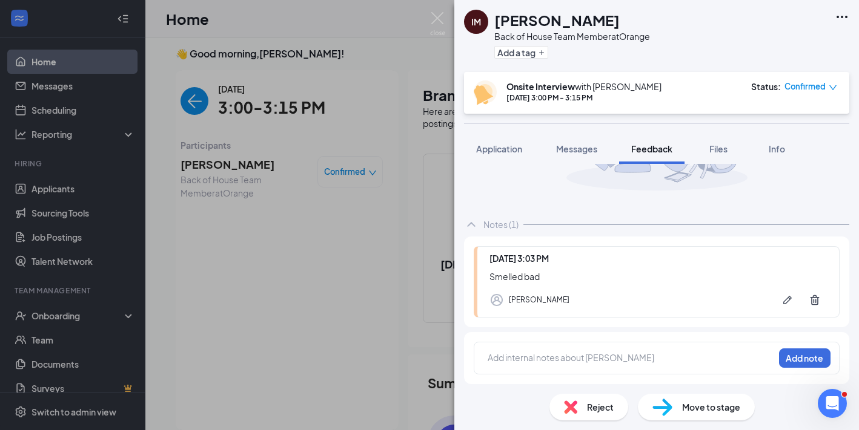
click at [437, 22] on img at bounding box center [437, 24] width 15 height 24
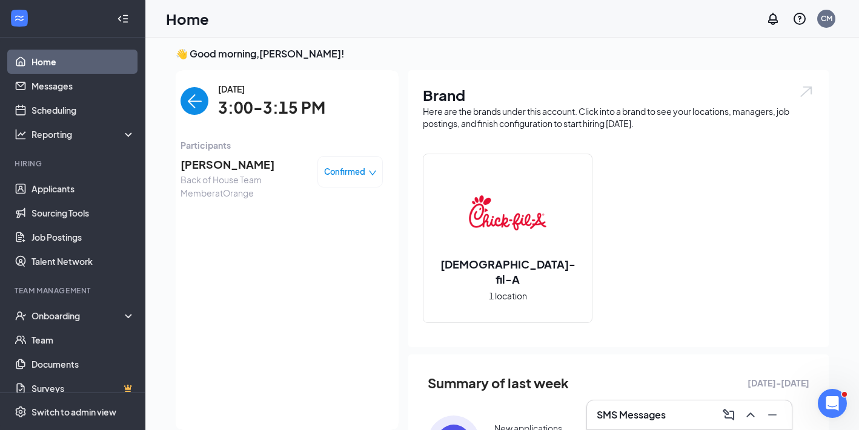
click at [205, 102] on img "back-button" at bounding box center [194, 101] width 28 height 28
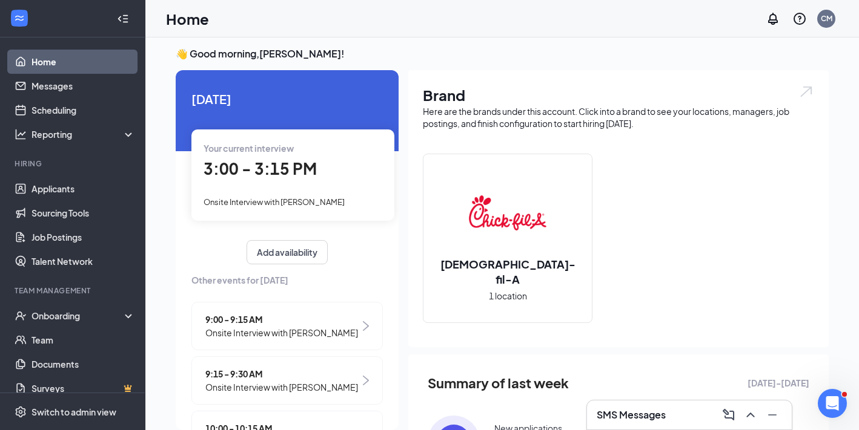
click at [93, 58] on link "Home" at bounding box center [83, 62] width 104 height 24
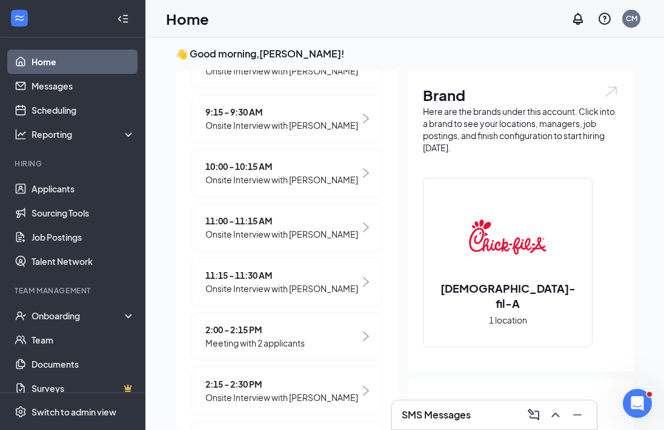
scroll to position [394, 0]
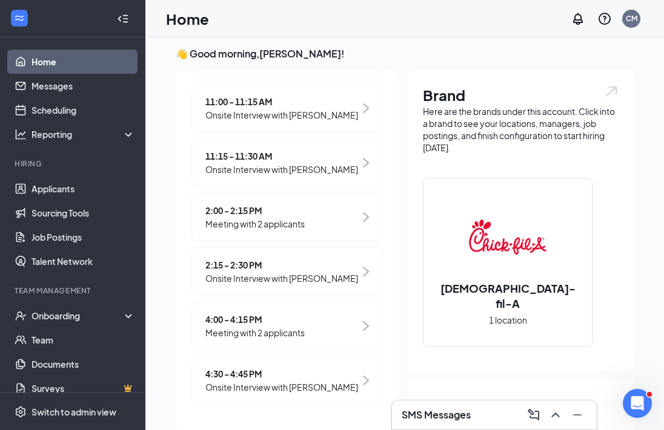
click at [336, 322] on div "4:00 - 4:15 PM Meeting with 2 applicants" at bounding box center [286, 326] width 191 height 48
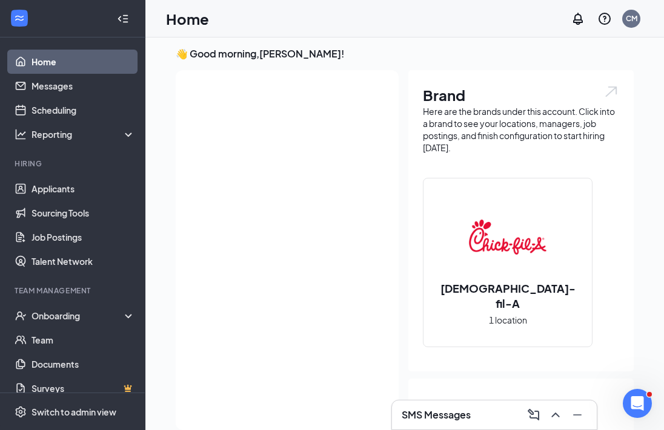
scroll to position [0, 0]
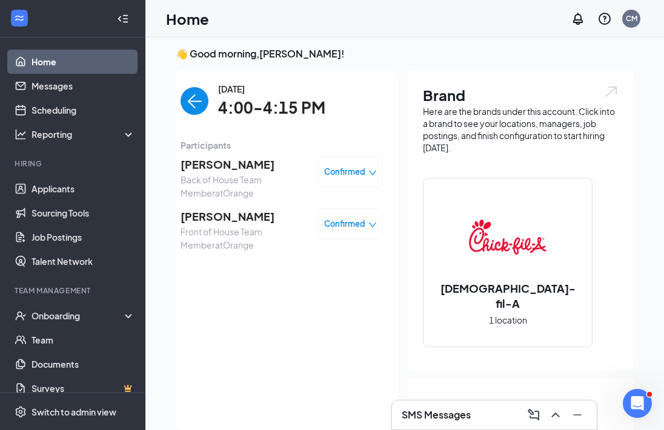
click at [200, 95] on img "back-button" at bounding box center [194, 101] width 28 height 28
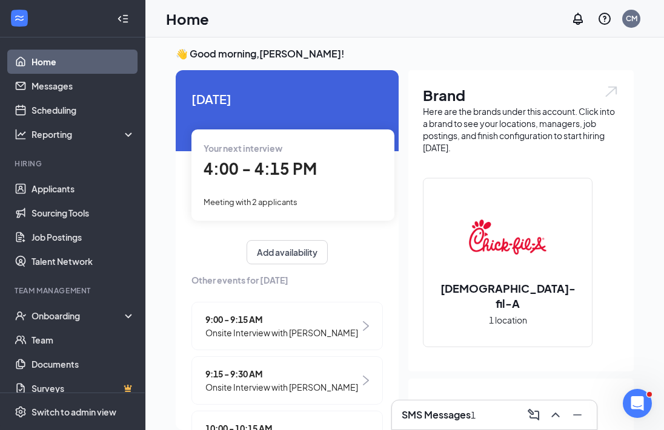
click at [469, 409] on div "SMS Messages 1" at bounding box center [438, 415] width 74 height 13
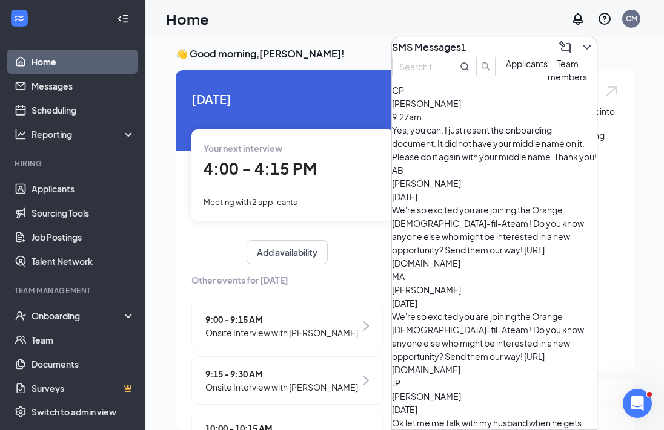
click at [506, 84] on button "Applicants" at bounding box center [527, 70] width 42 height 27
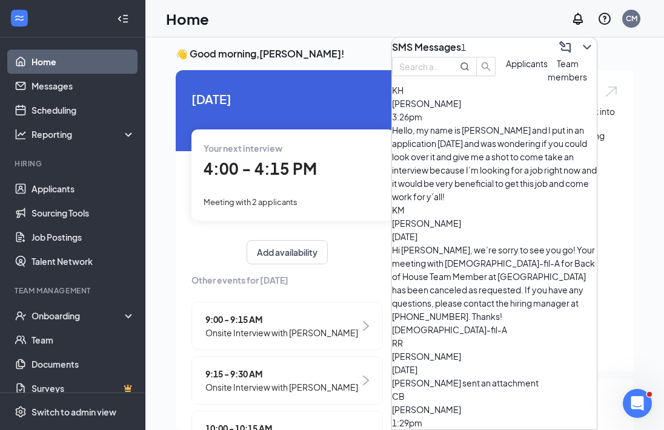
click at [461, 109] on span "[PERSON_NAME]" at bounding box center [426, 103] width 69 height 11
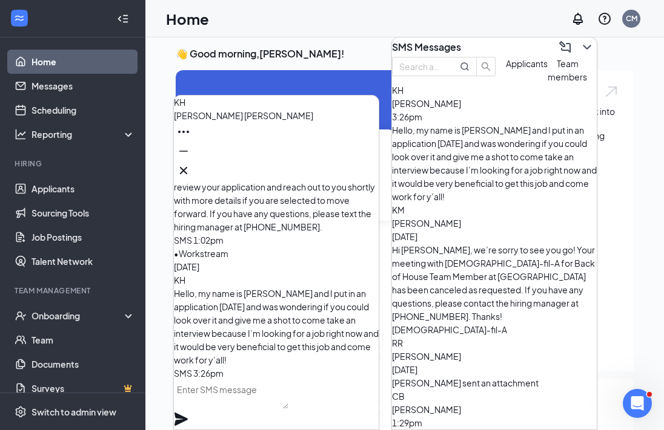
click at [193, 162] on button at bounding box center [183, 170] width 19 height 19
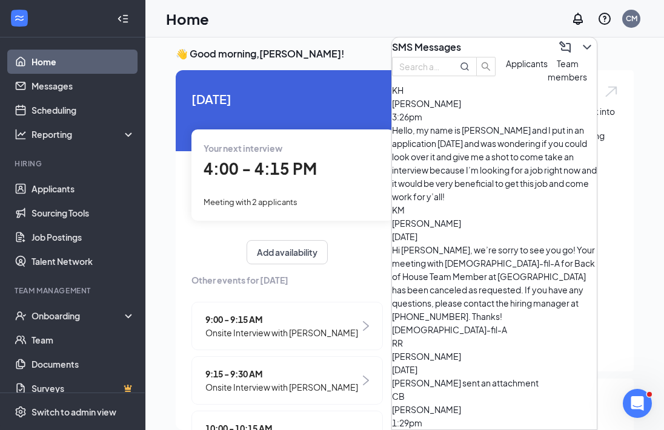
click at [547, 84] on button "Team members" at bounding box center [566, 70] width 39 height 27
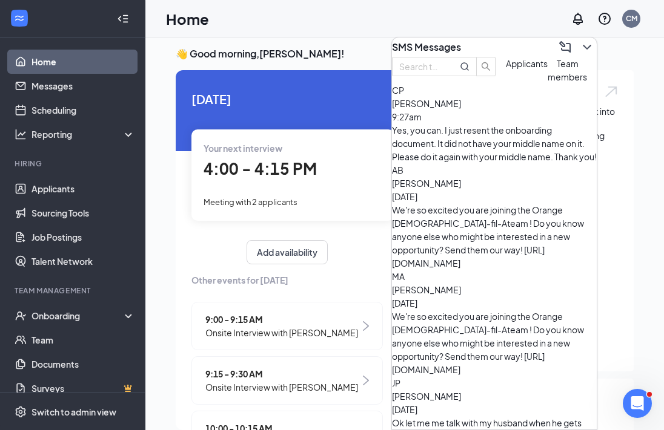
click at [472, 48] on div "SMS Messages" at bounding box center [494, 47] width 205 height 19
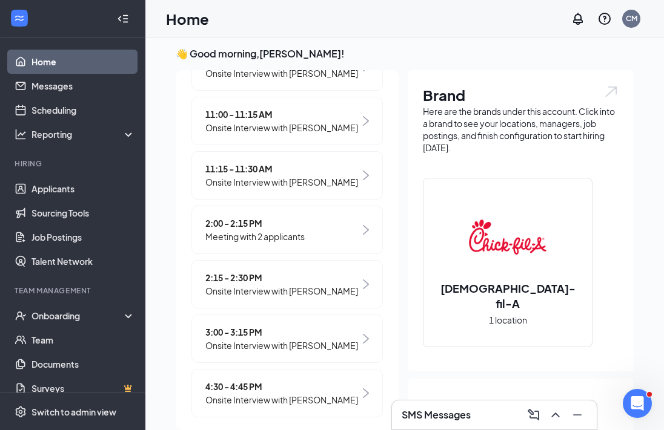
scroll to position [394, 0]
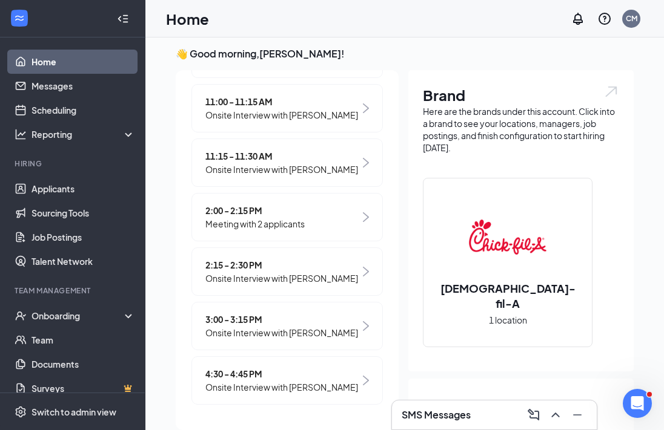
click at [279, 323] on span "3:00 - 3:15 PM" at bounding box center [281, 319] width 153 height 13
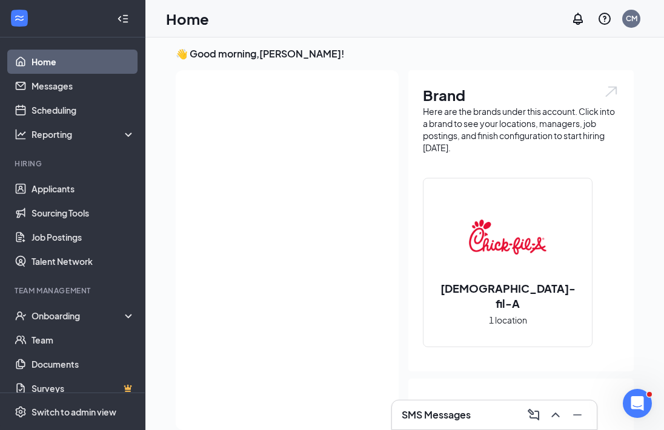
scroll to position [0, 0]
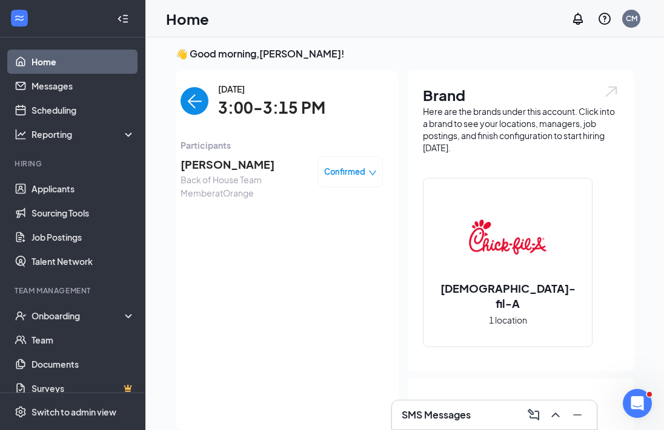
click at [260, 171] on span "[PERSON_NAME]" at bounding box center [243, 164] width 127 height 17
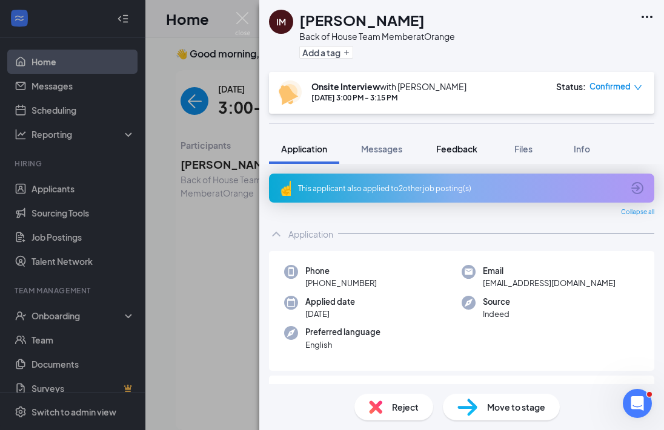
click at [444, 153] on span "Feedback" at bounding box center [456, 148] width 41 height 11
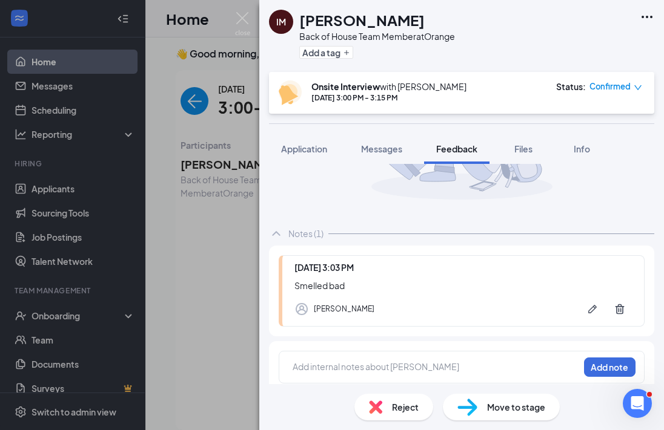
scroll to position [127, 0]
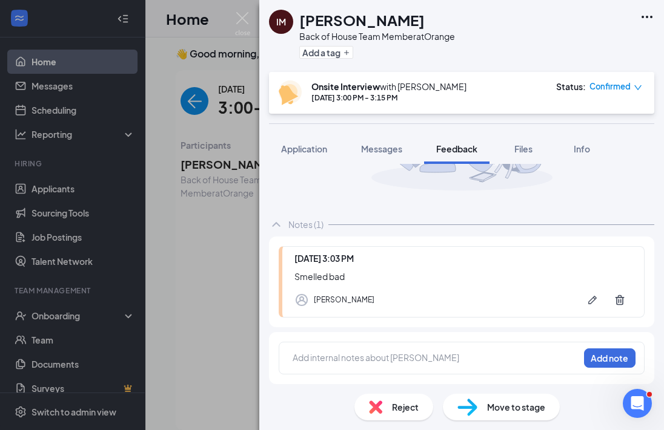
click at [418, 354] on div at bounding box center [435, 358] width 285 height 13
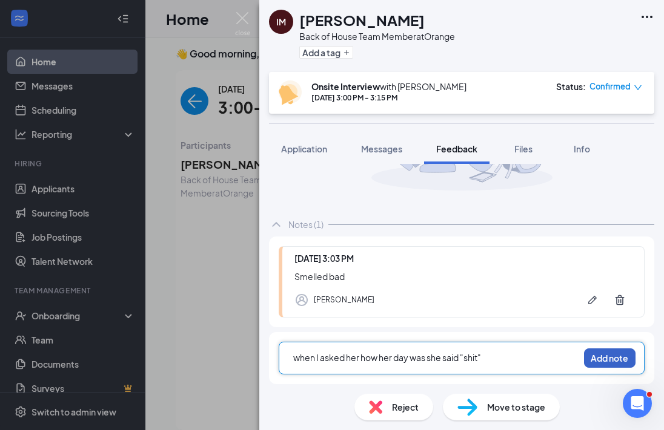
click at [602, 362] on button "Add note" at bounding box center [609, 358] width 51 height 19
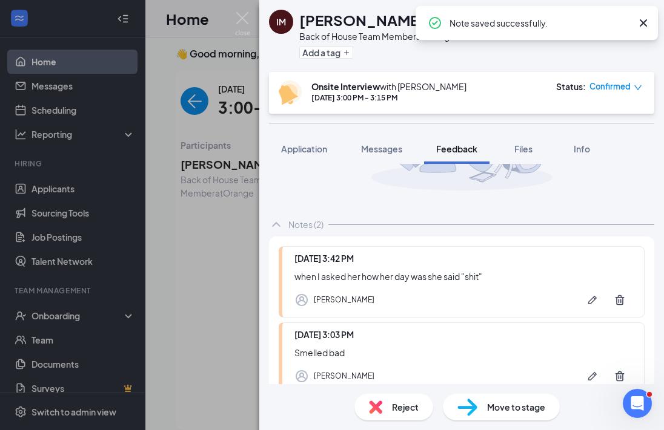
click at [243, 21] on img at bounding box center [242, 24] width 15 height 24
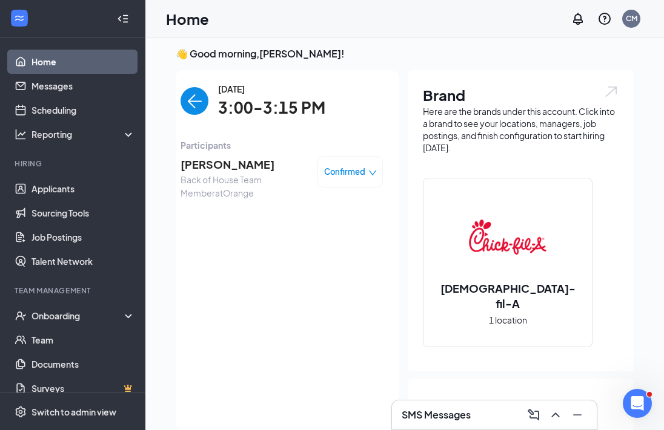
click at [200, 105] on img "back-button" at bounding box center [194, 101] width 28 height 28
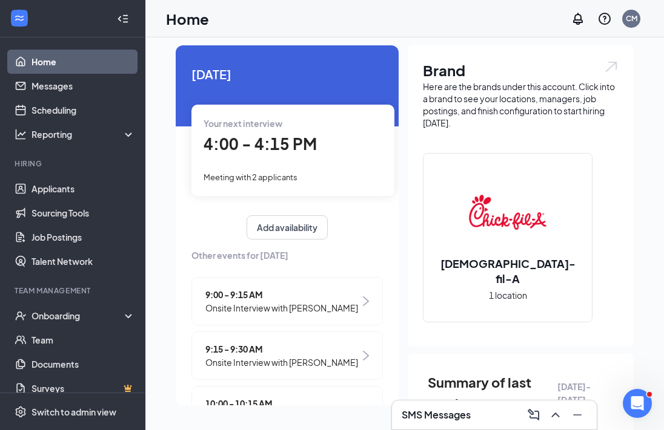
click at [286, 157] on div "Your next interview 4:00 - 4:15 PM Meeting with 2 applicants" at bounding box center [292, 150] width 203 height 91
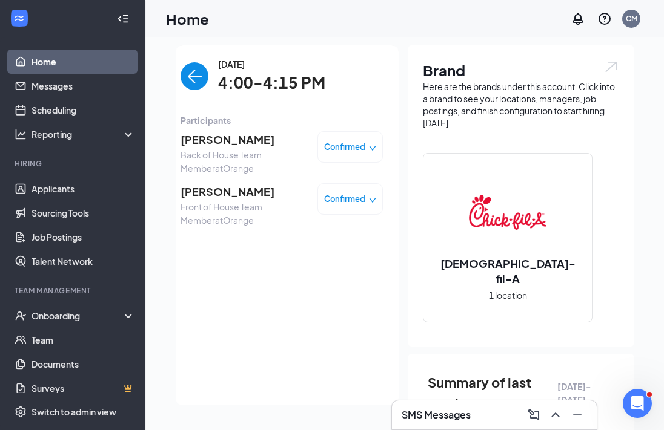
click at [200, 71] on img "back-button" at bounding box center [194, 76] width 28 height 28
